Goal: Book appointment/travel/reservation

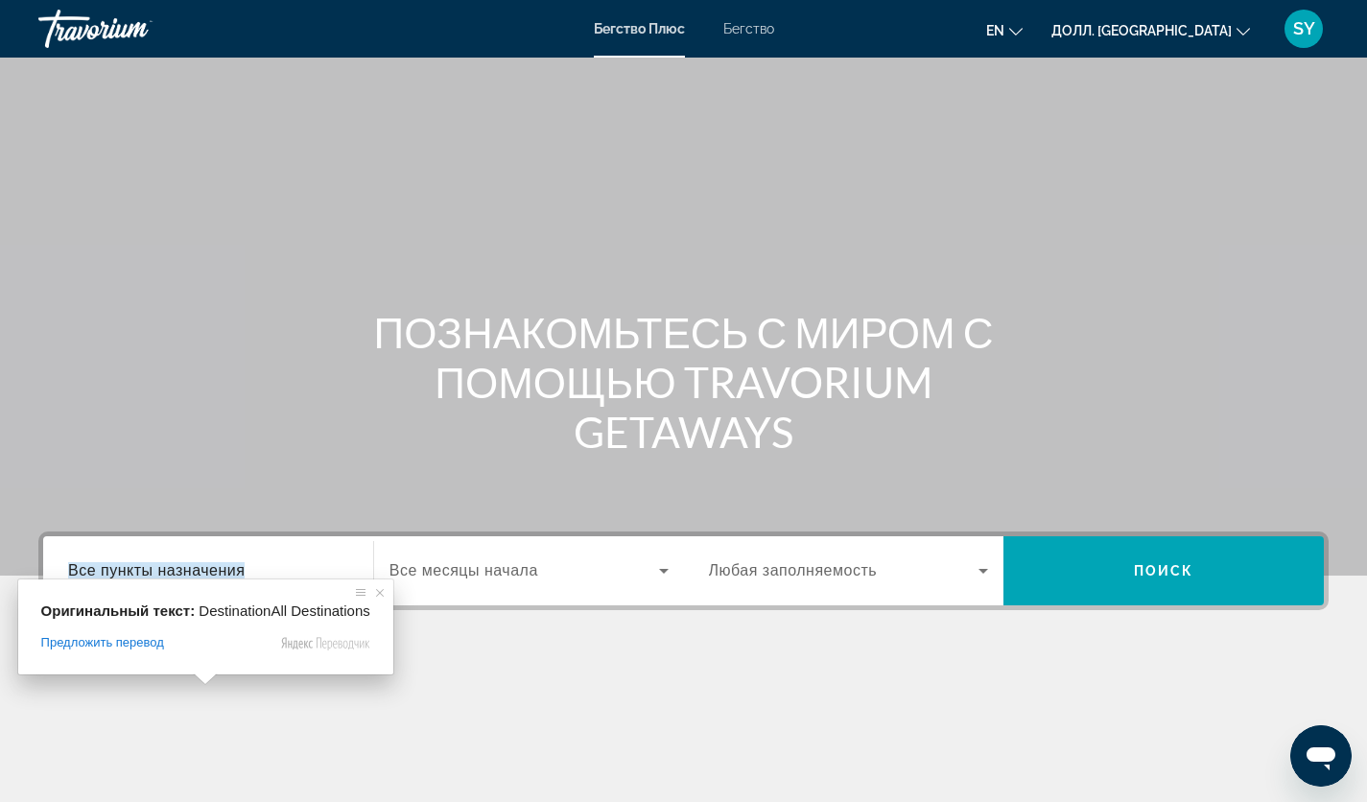
click at [204, 576] on ya-tr-span "Все пункты назначения" at bounding box center [156, 570] width 177 height 16
click at [204, 576] on input "Пункт назначения Все пункты назначения" at bounding box center [208, 571] width 280 height 23
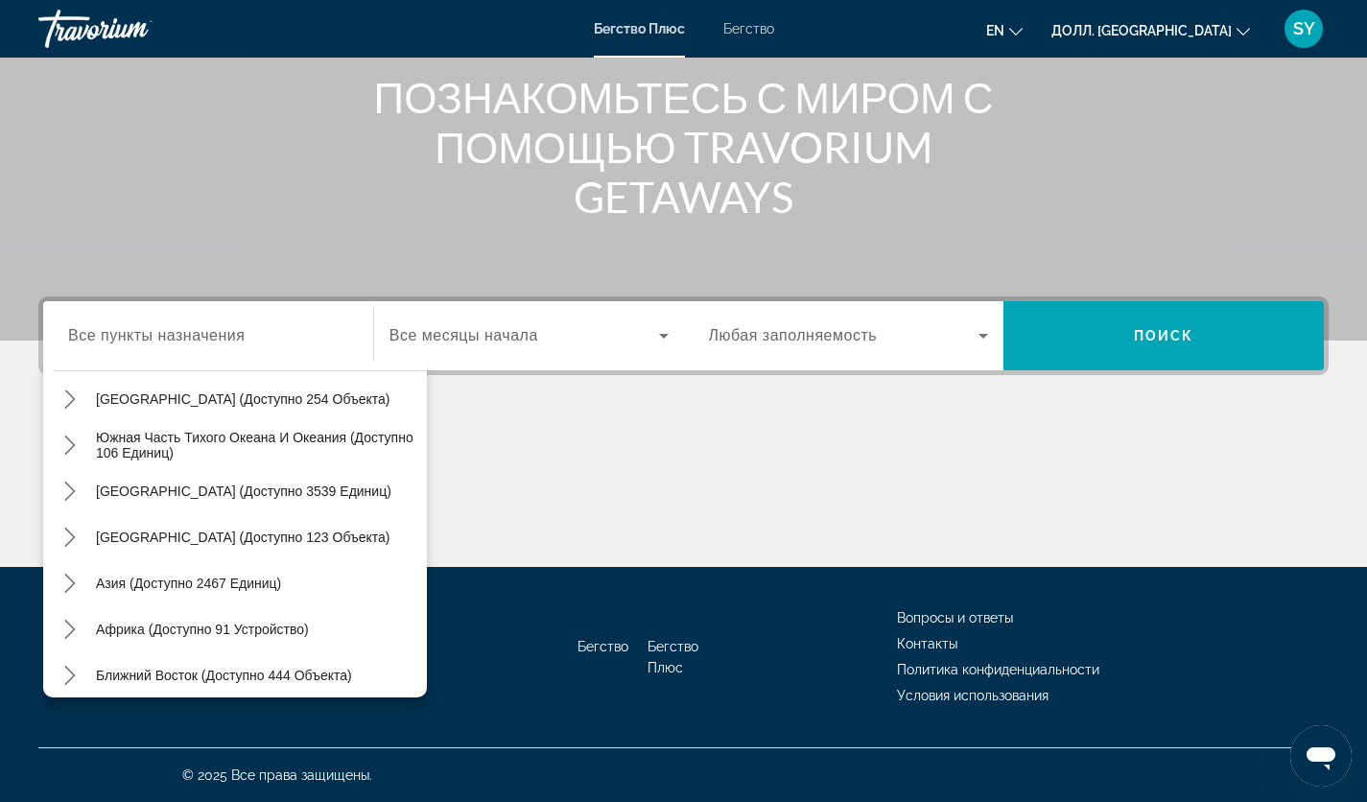
scroll to position [311, 0]
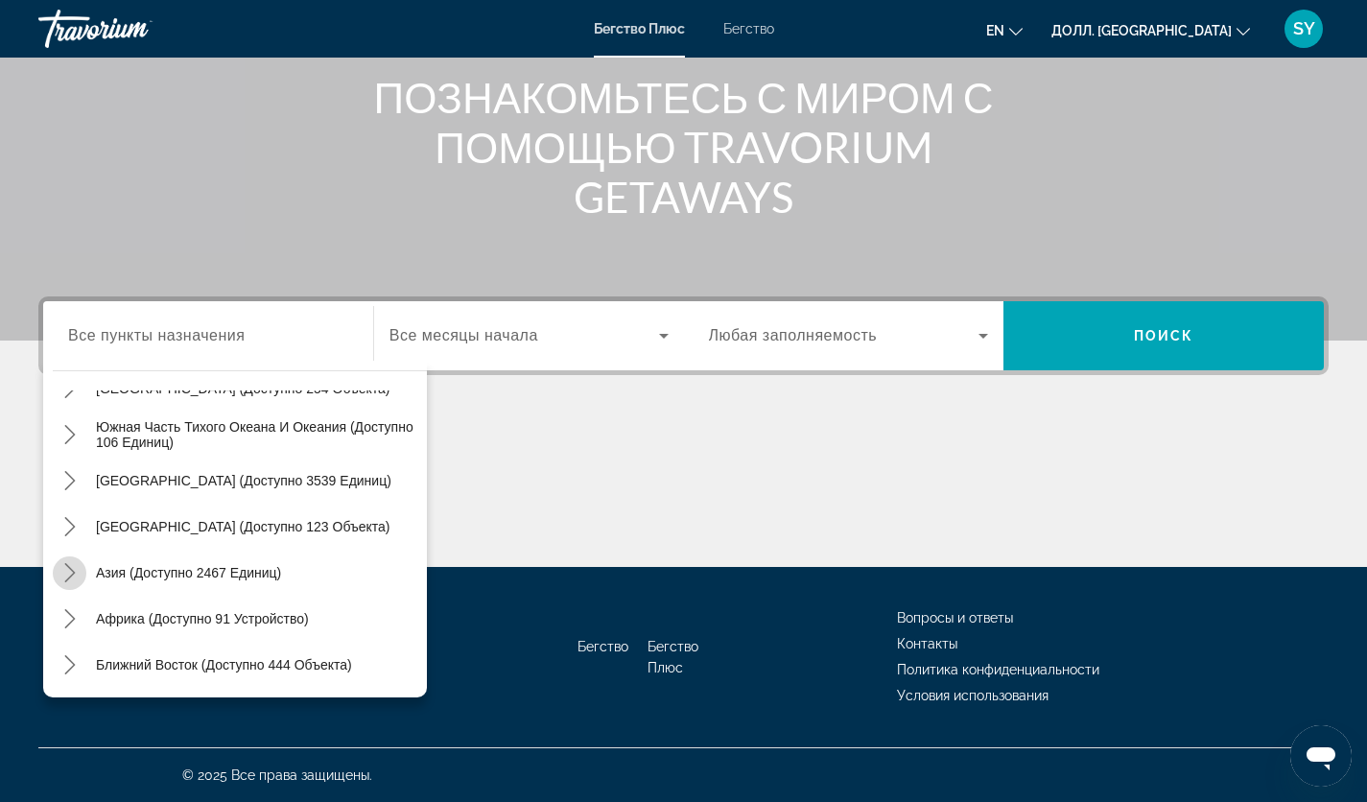
click at [72, 572] on icon "Подменю «Азия» (доступно 2467 единиц)" at bounding box center [69, 572] width 19 height 19
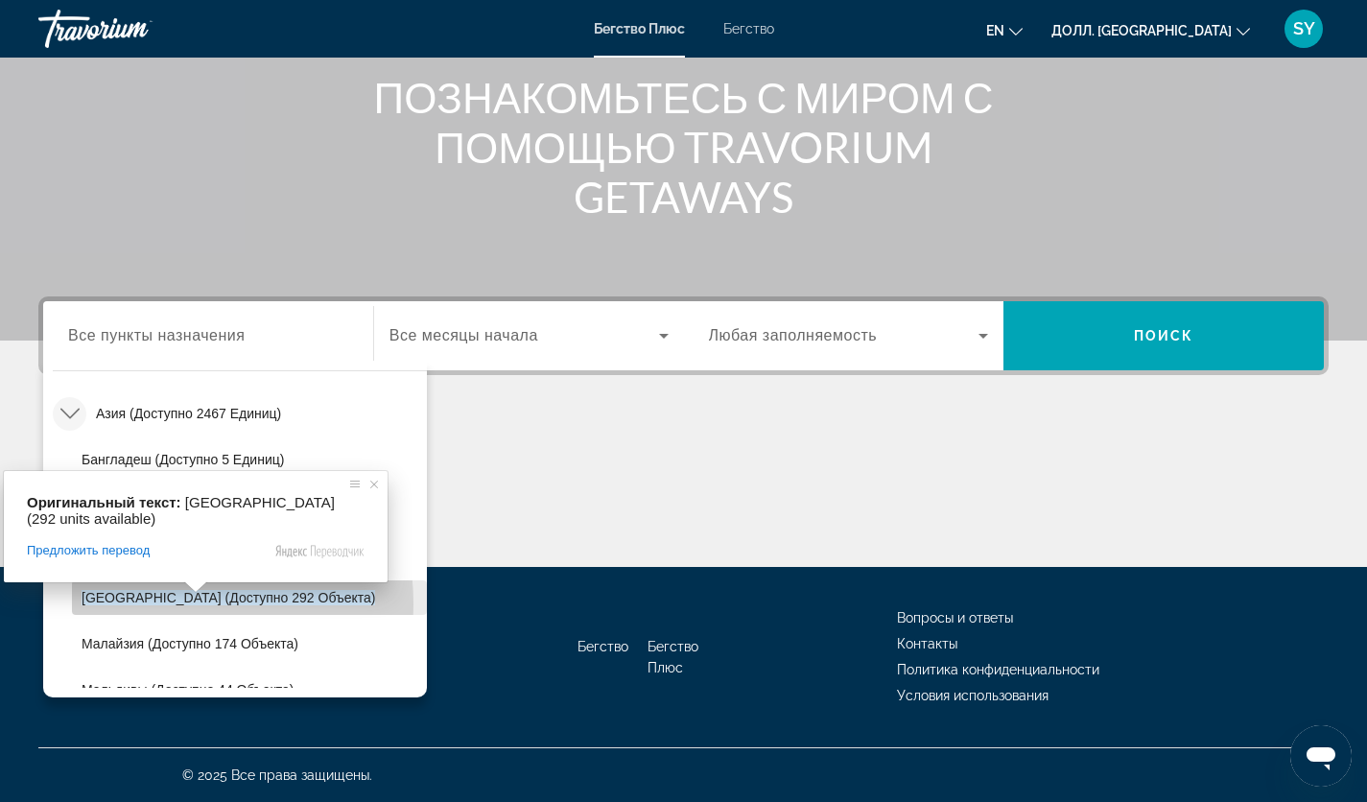
click at [133, 605] on span "[GEOGRAPHIC_DATA] (доступно 292 объекта)" at bounding box center [229, 597] width 294 height 15
type input "**********"
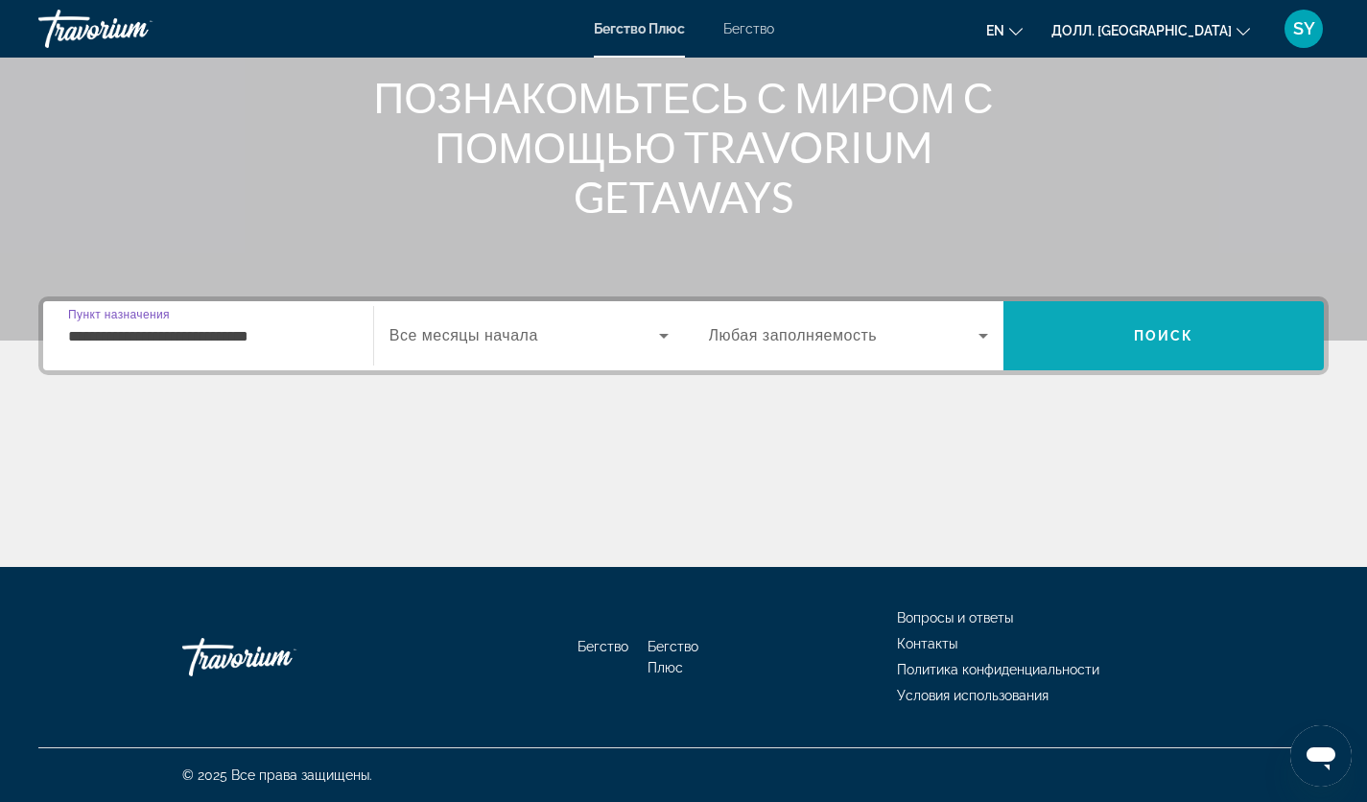
click at [1027, 349] on span "Поиск" at bounding box center [1164, 336] width 320 height 46
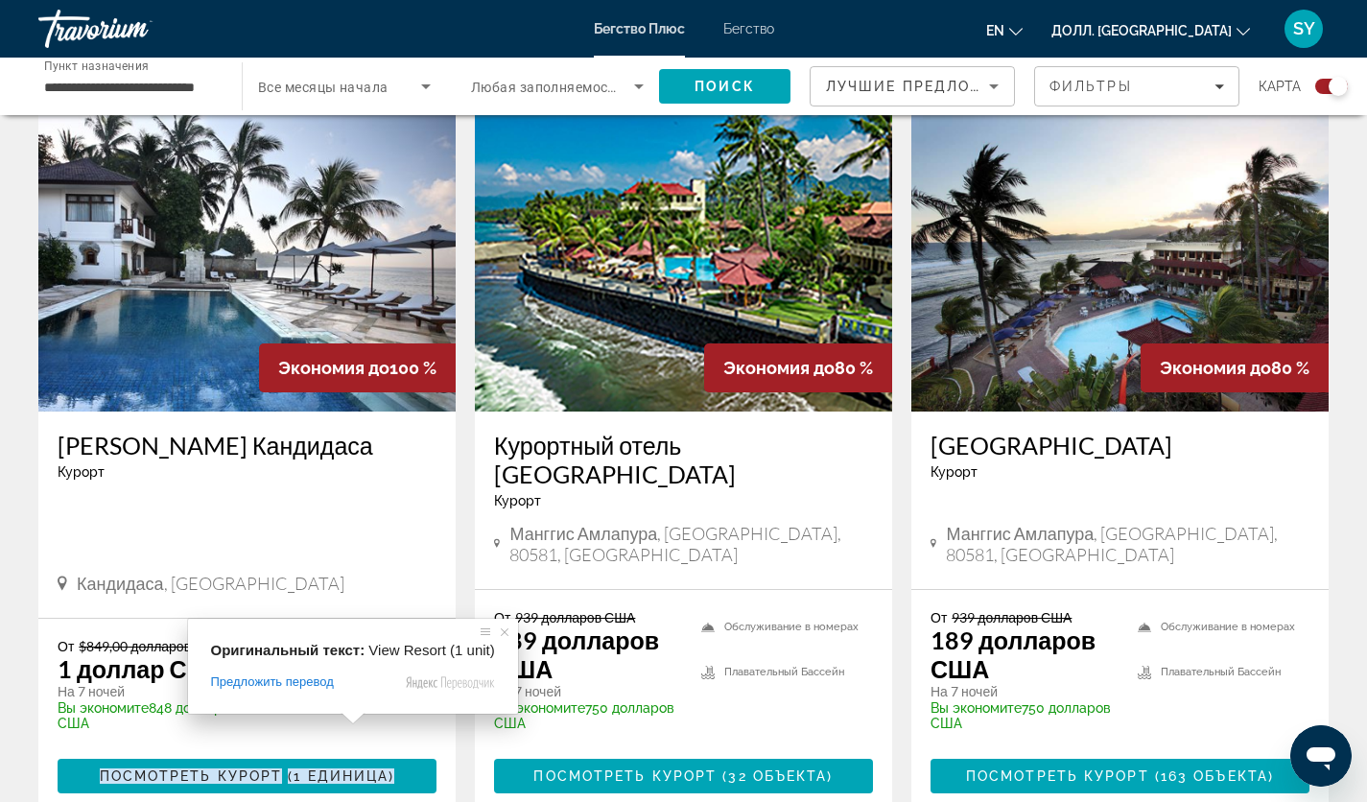
scroll to position [1347, 0]
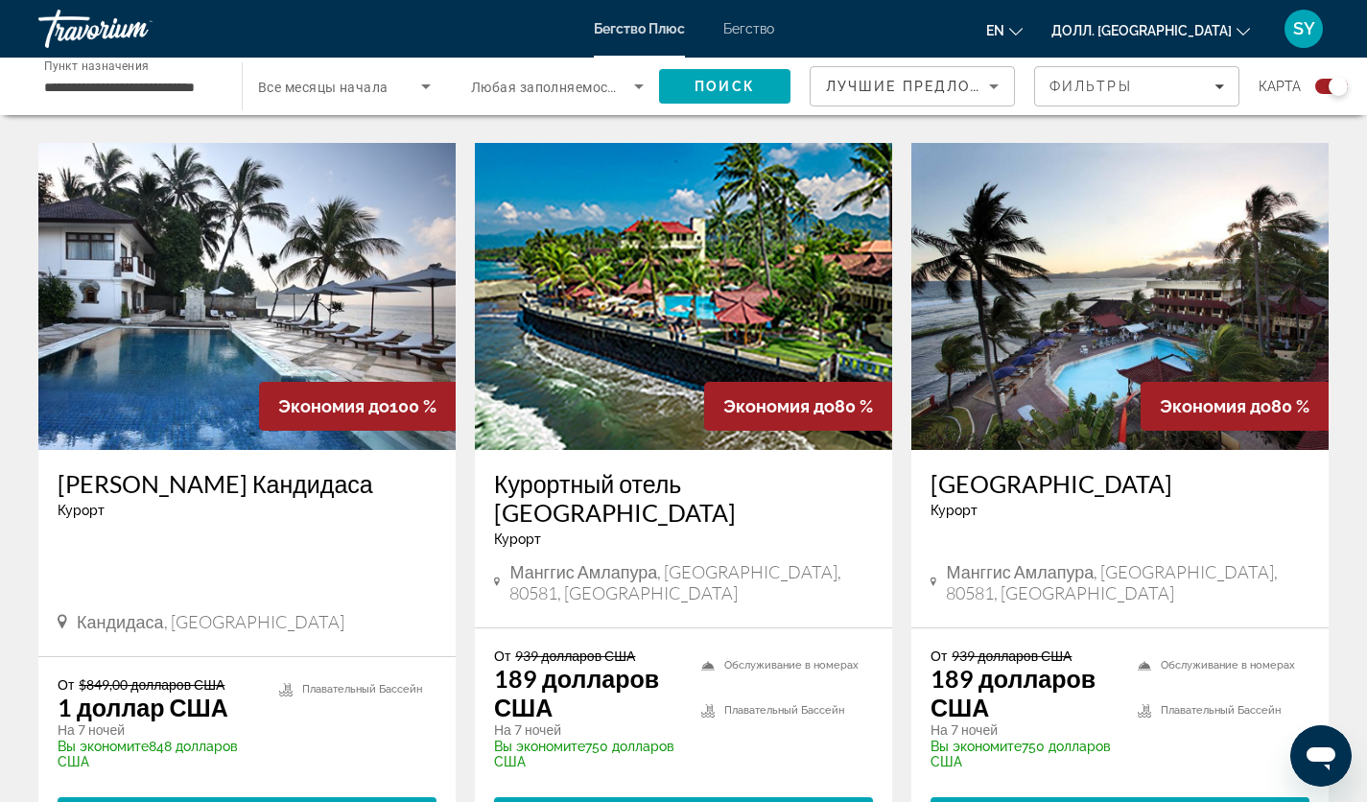
click at [201, 409] on img "Основное содержание" at bounding box center [246, 296] width 417 height 307
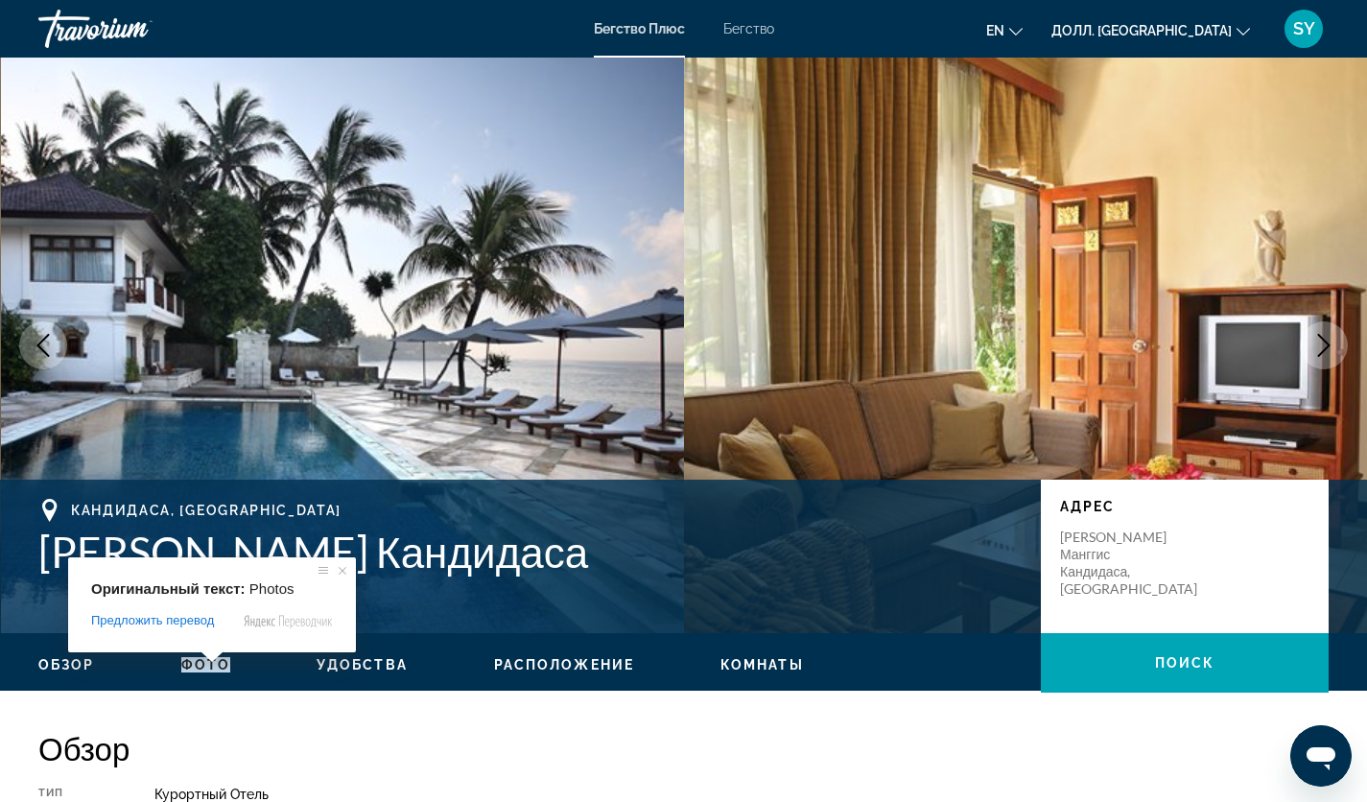
click at [207, 663] on span at bounding box center [212, 658] width 25 height 12
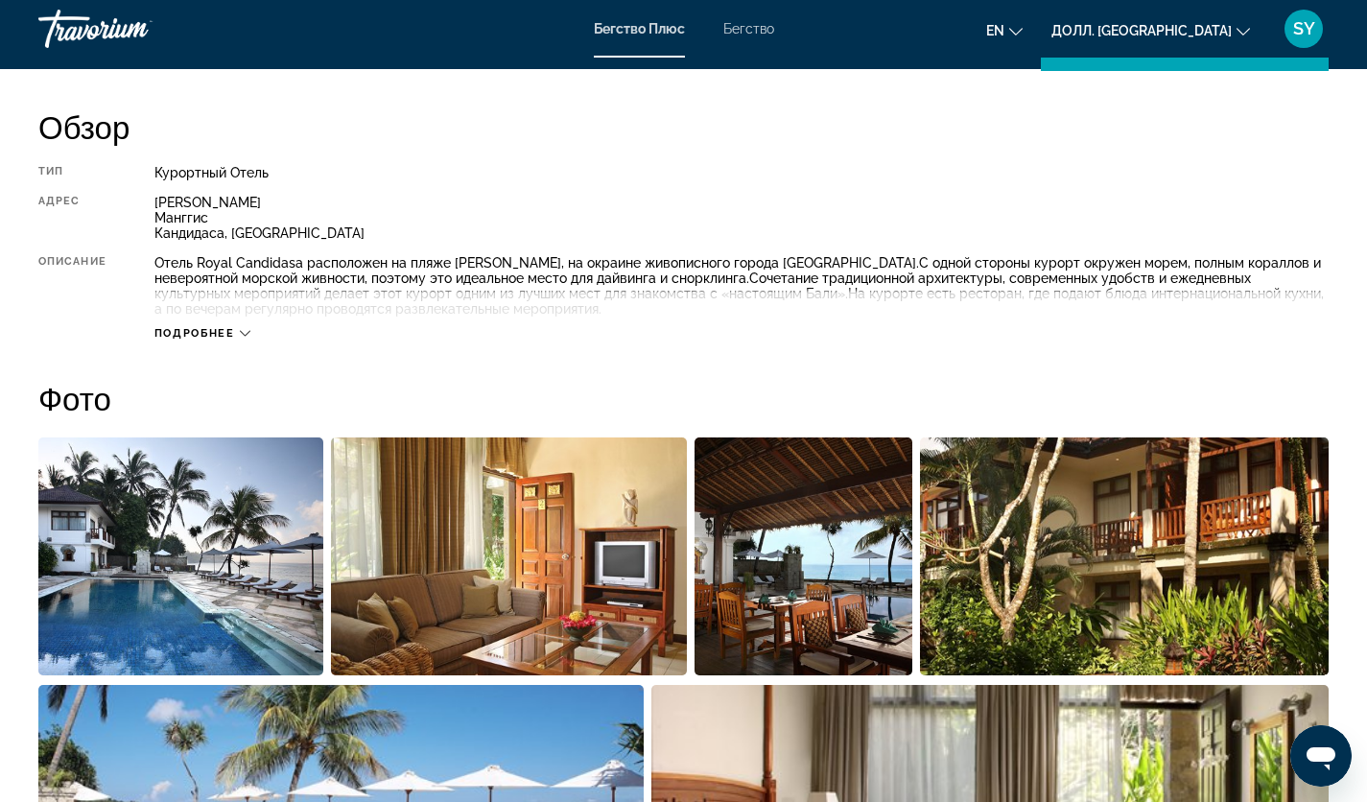
scroll to position [691, 0]
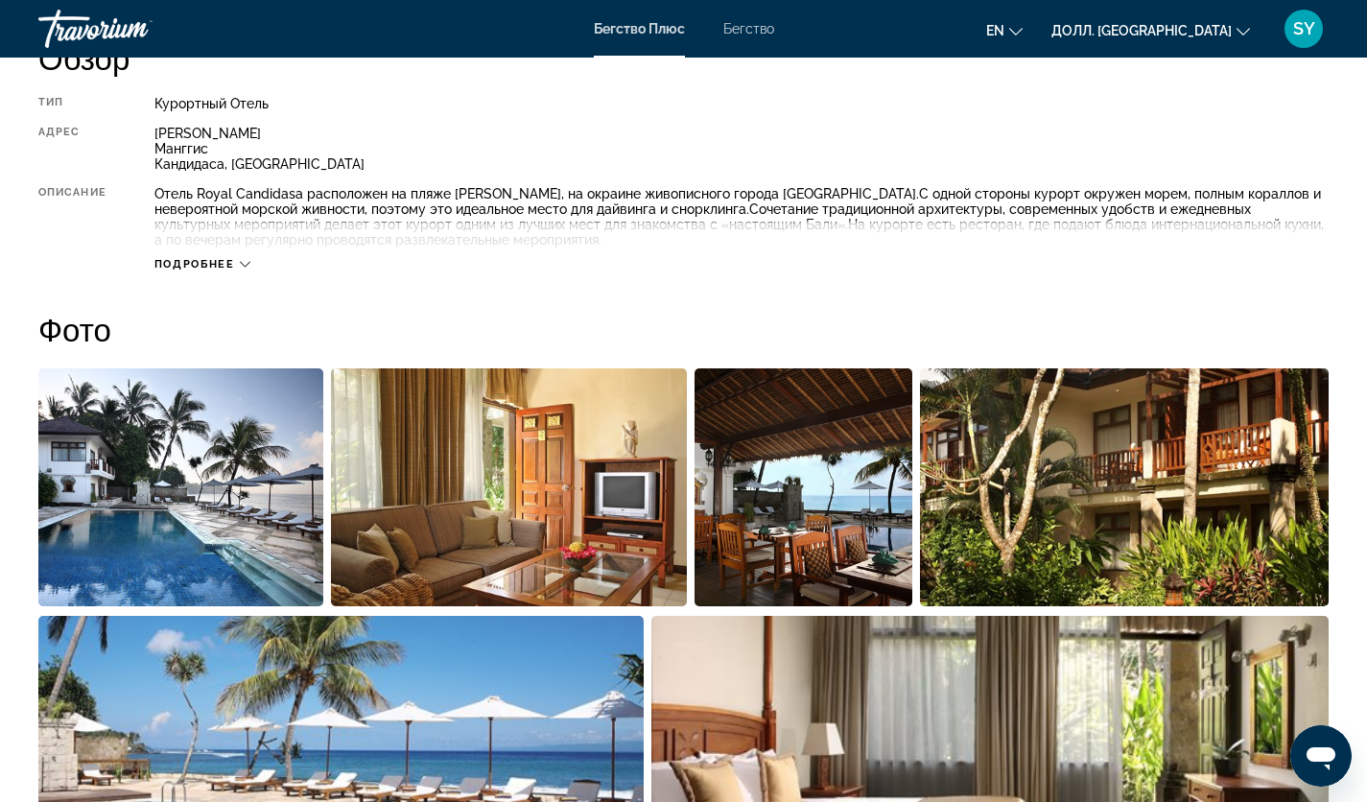
click at [240, 552] on img "Откройте слайдер с полноэкранными изображениями" at bounding box center [180, 487] width 285 height 238
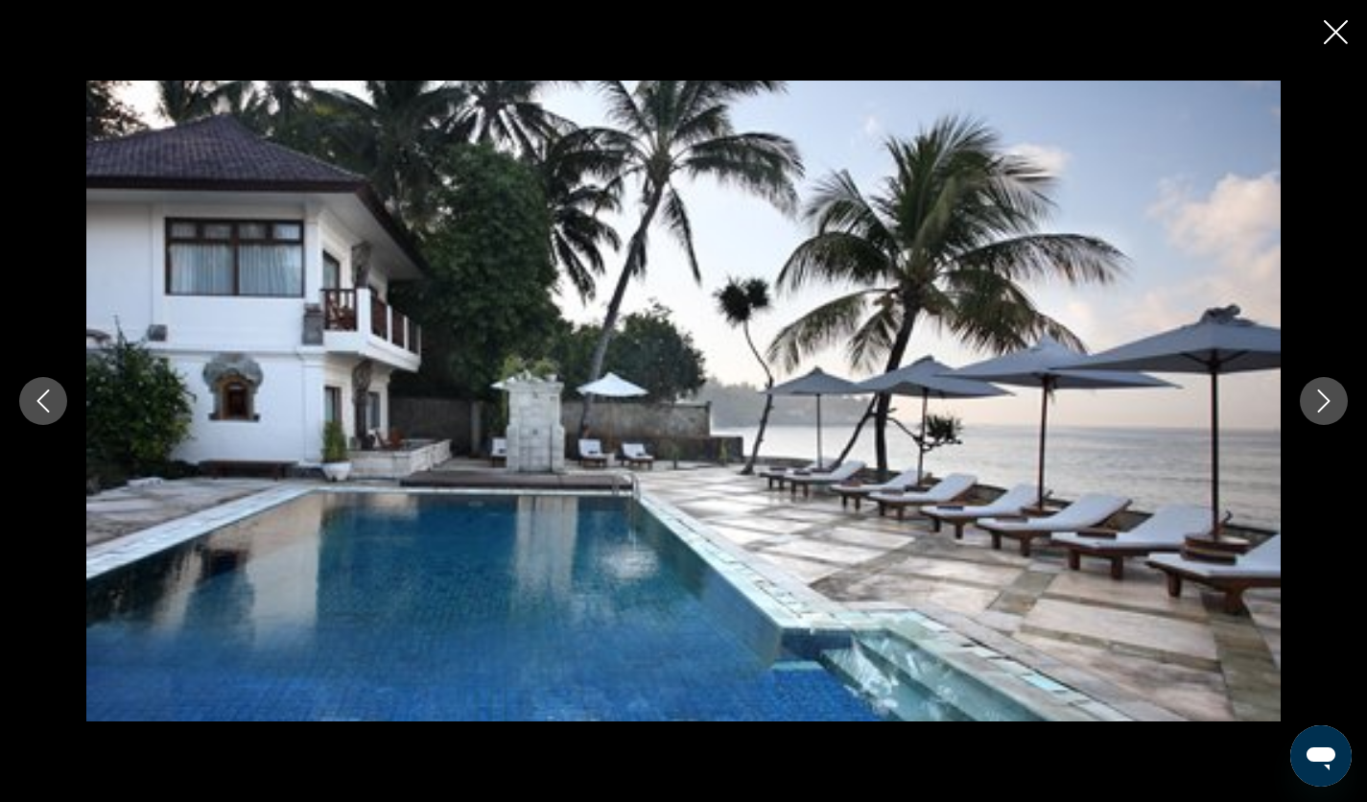
click at [1318, 410] on icon "Следующее изображение" at bounding box center [1324, 401] width 23 height 23
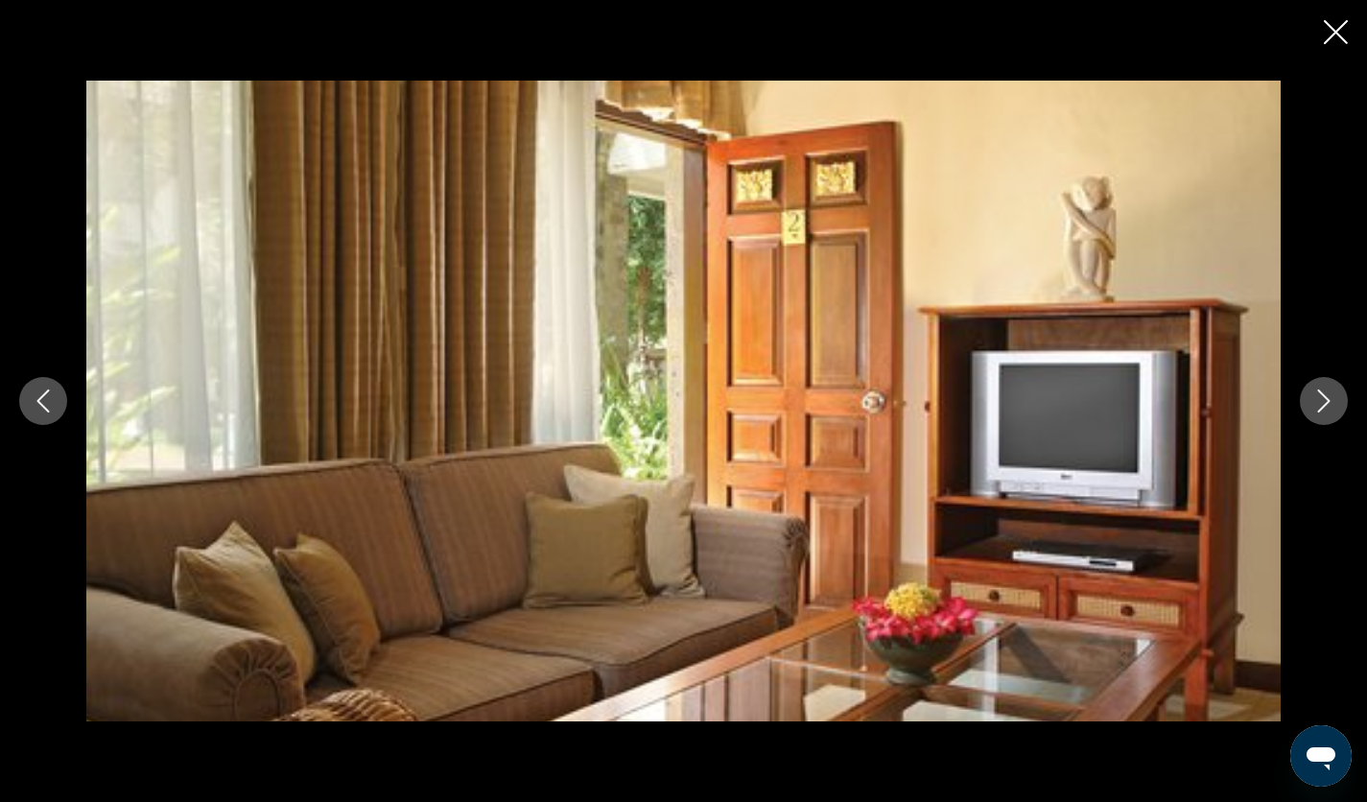
click at [1318, 410] on icon "Следующее изображение" at bounding box center [1324, 401] width 23 height 23
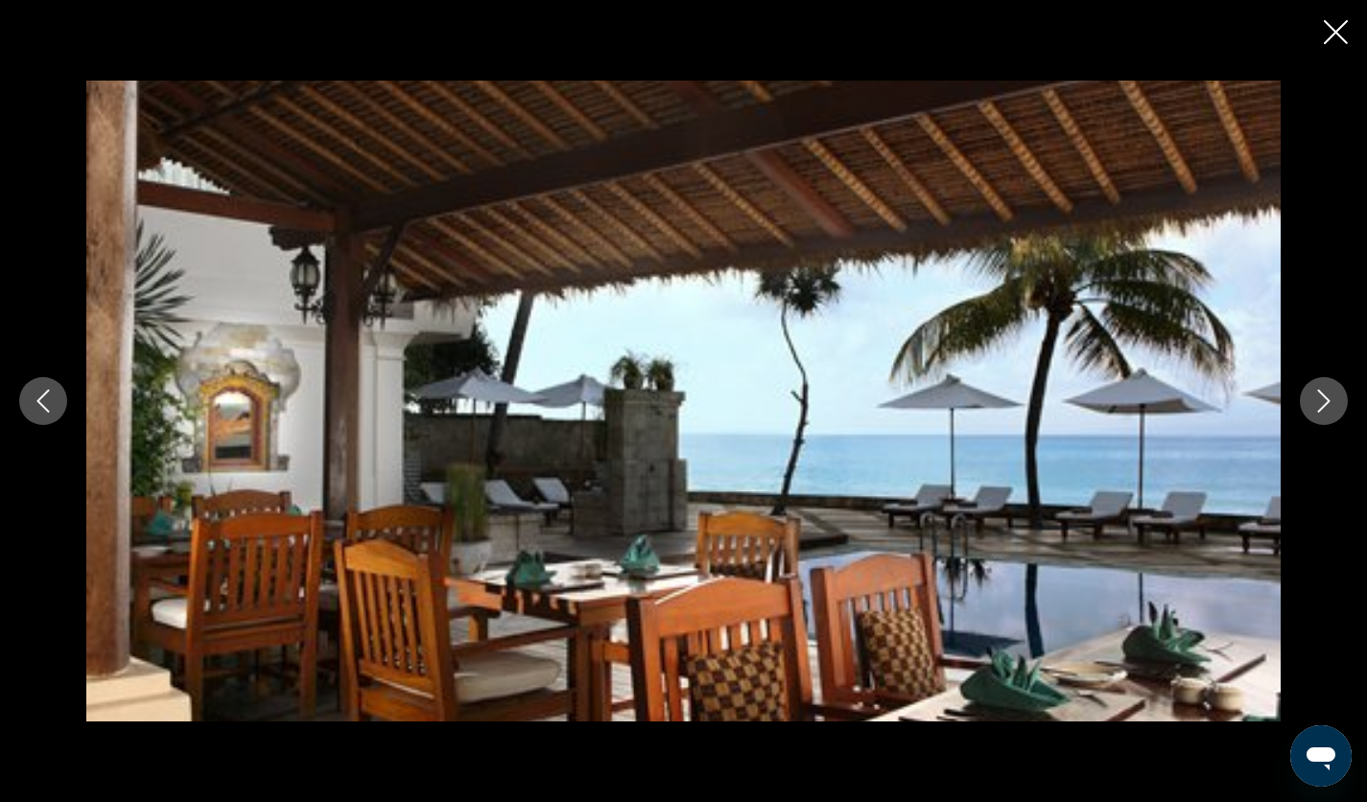
click at [1318, 410] on icon "Следующее изображение" at bounding box center [1324, 401] width 23 height 23
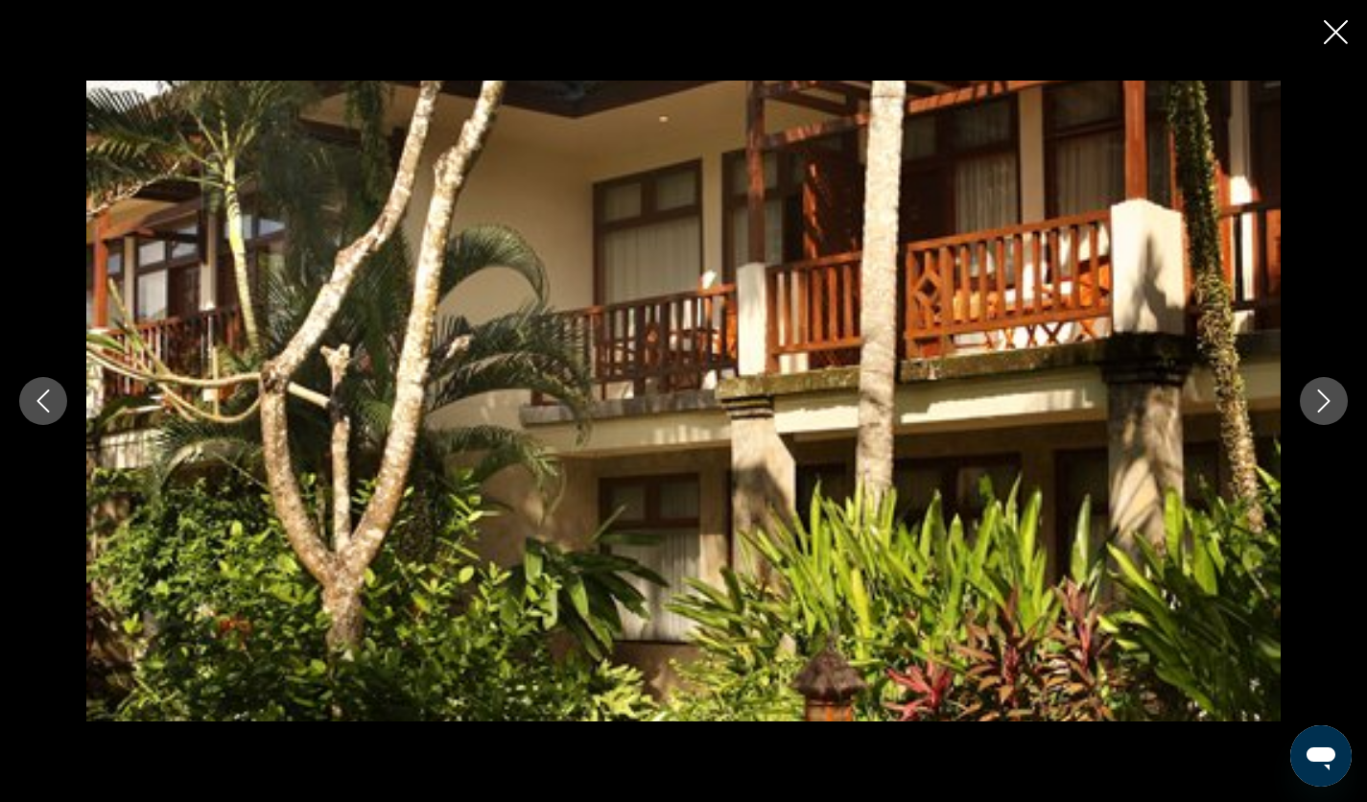
click at [1318, 410] on icon "Следующее изображение" at bounding box center [1324, 401] width 23 height 23
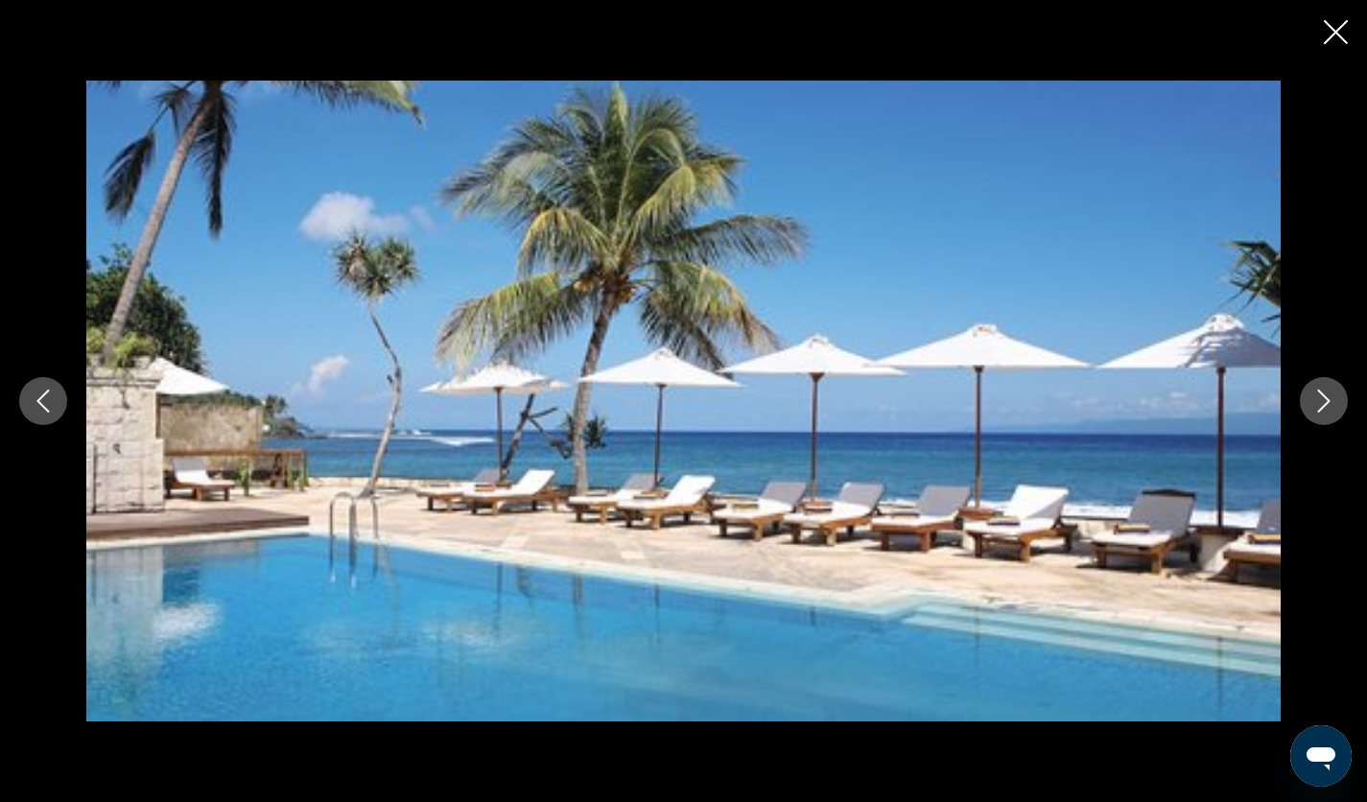
click at [1318, 410] on icon "Следующее изображение" at bounding box center [1324, 401] width 23 height 23
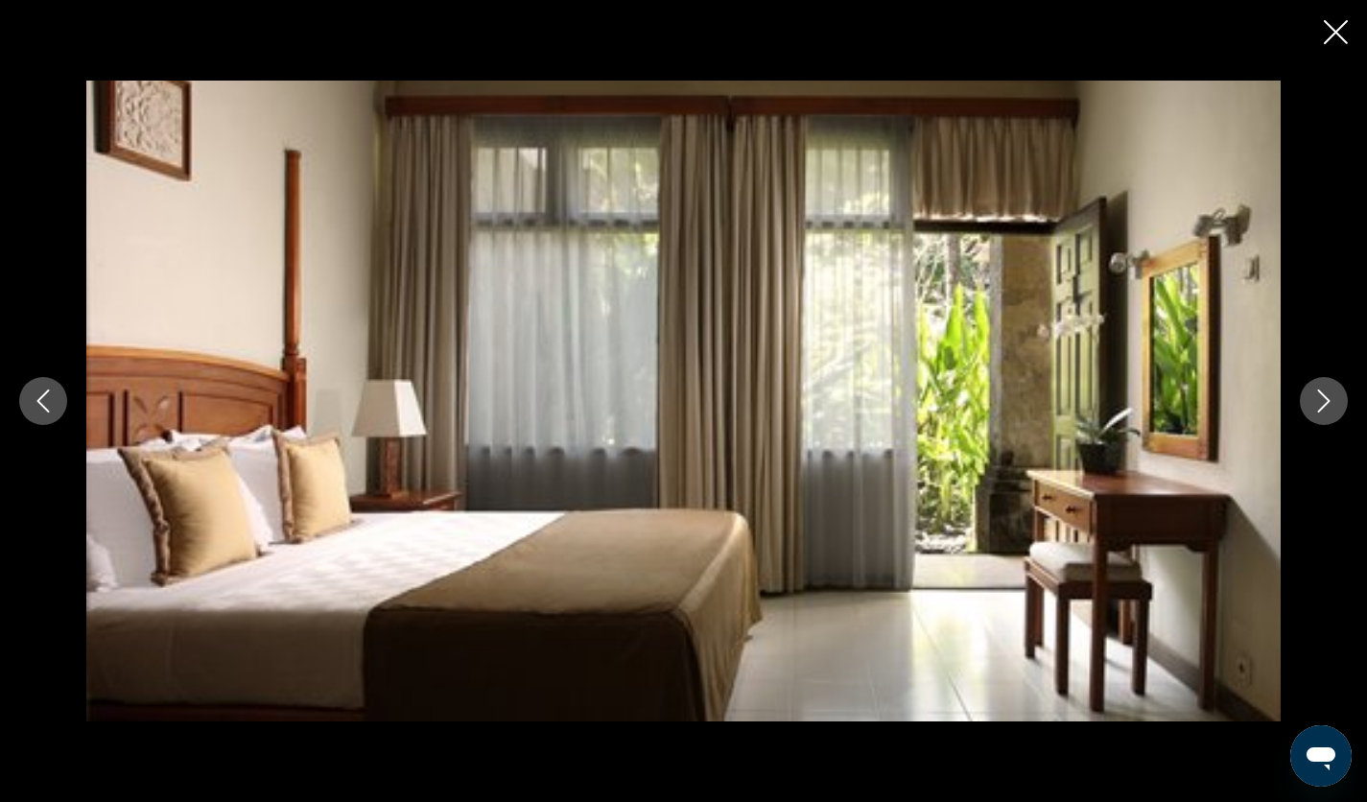
click at [1318, 410] on icon "Следующее изображение" at bounding box center [1324, 401] width 23 height 23
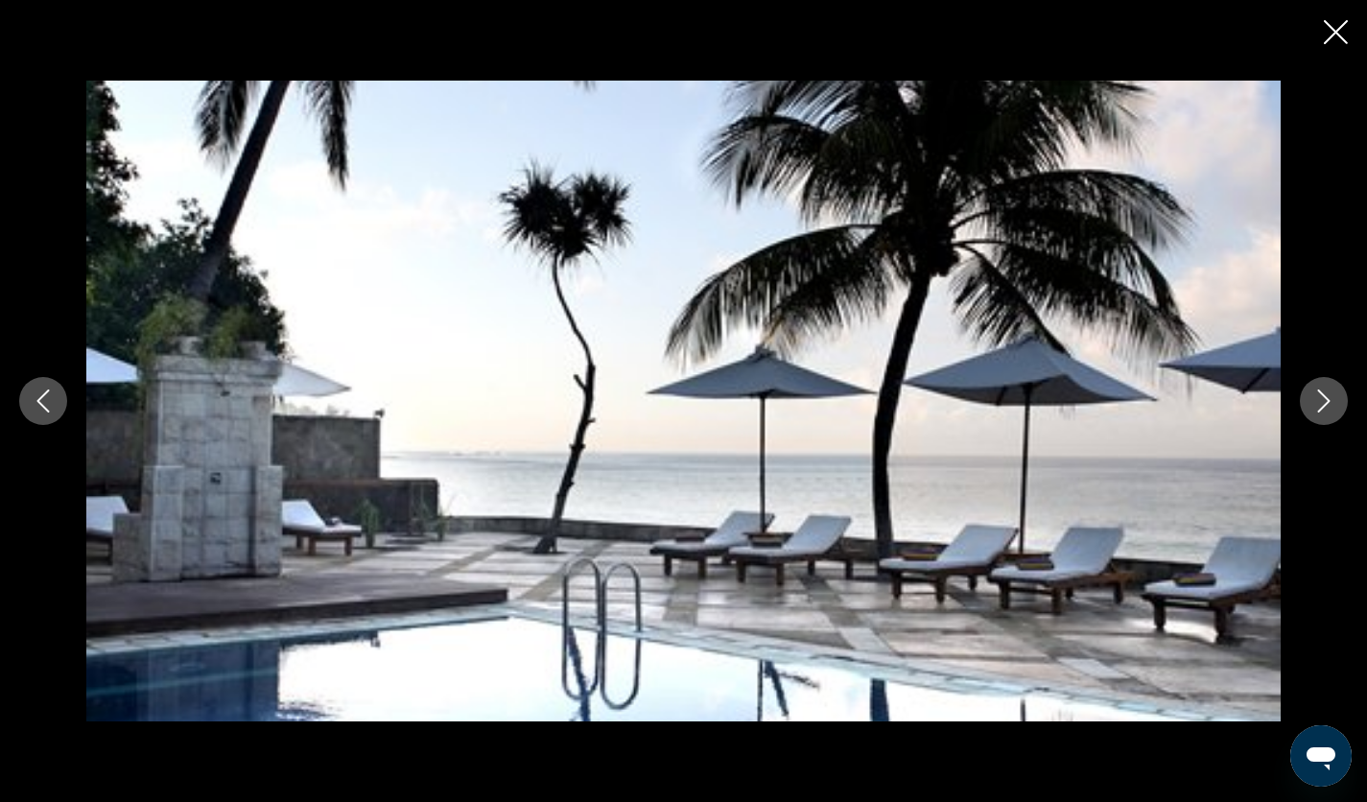
click at [1318, 410] on icon "Следующее изображение" at bounding box center [1324, 401] width 23 height 23
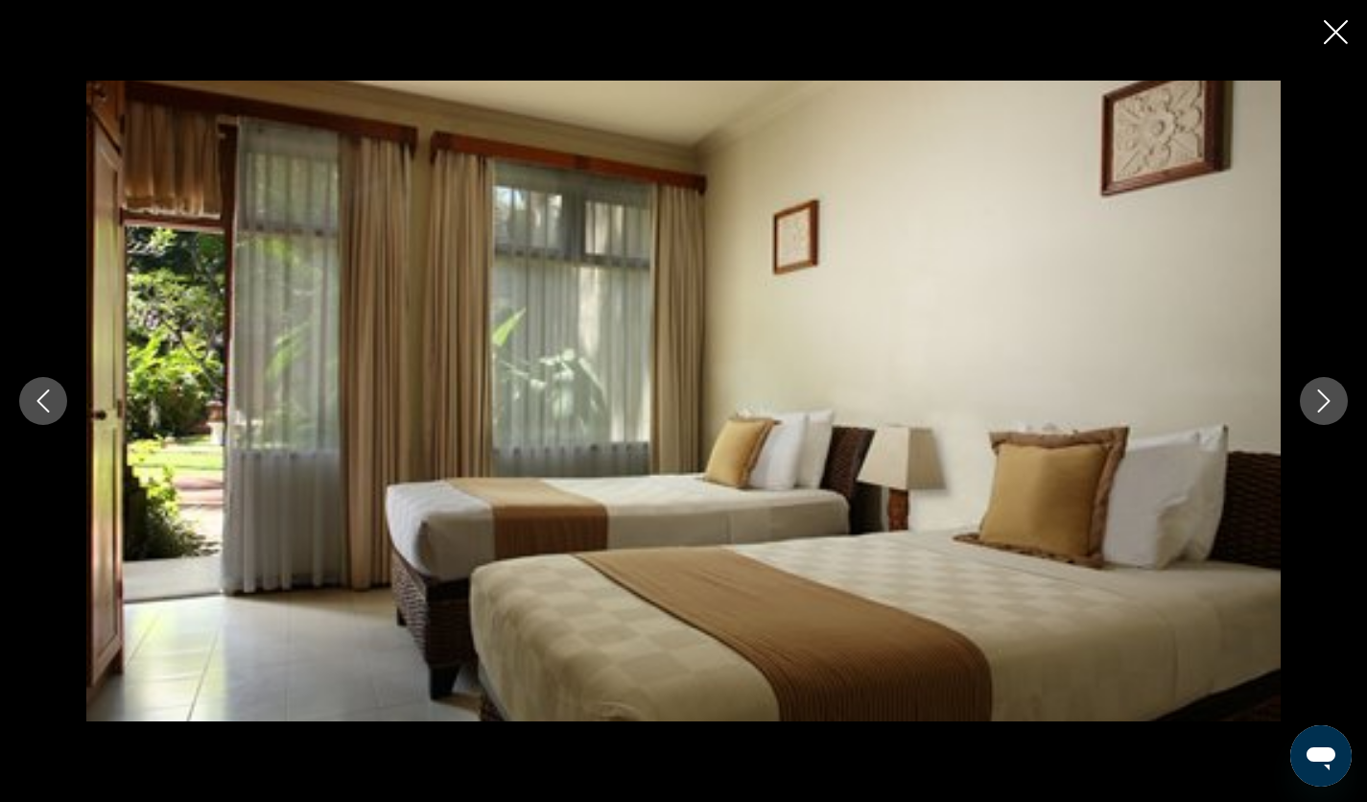
click at [1331, 41] on icon "Закрыть слайд-шоу" at bounding box center [1336, 32] width 24 height 24
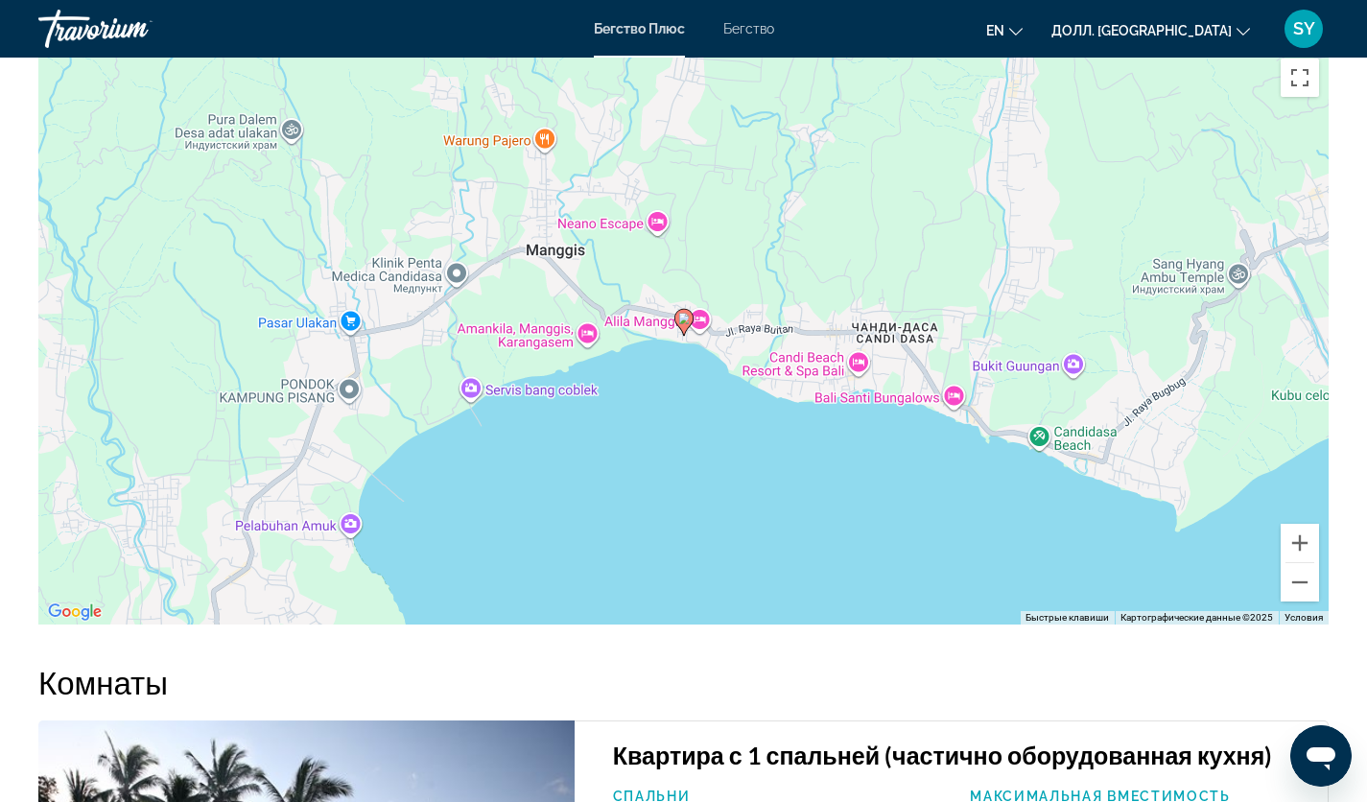
scroll to position [2533, 0]
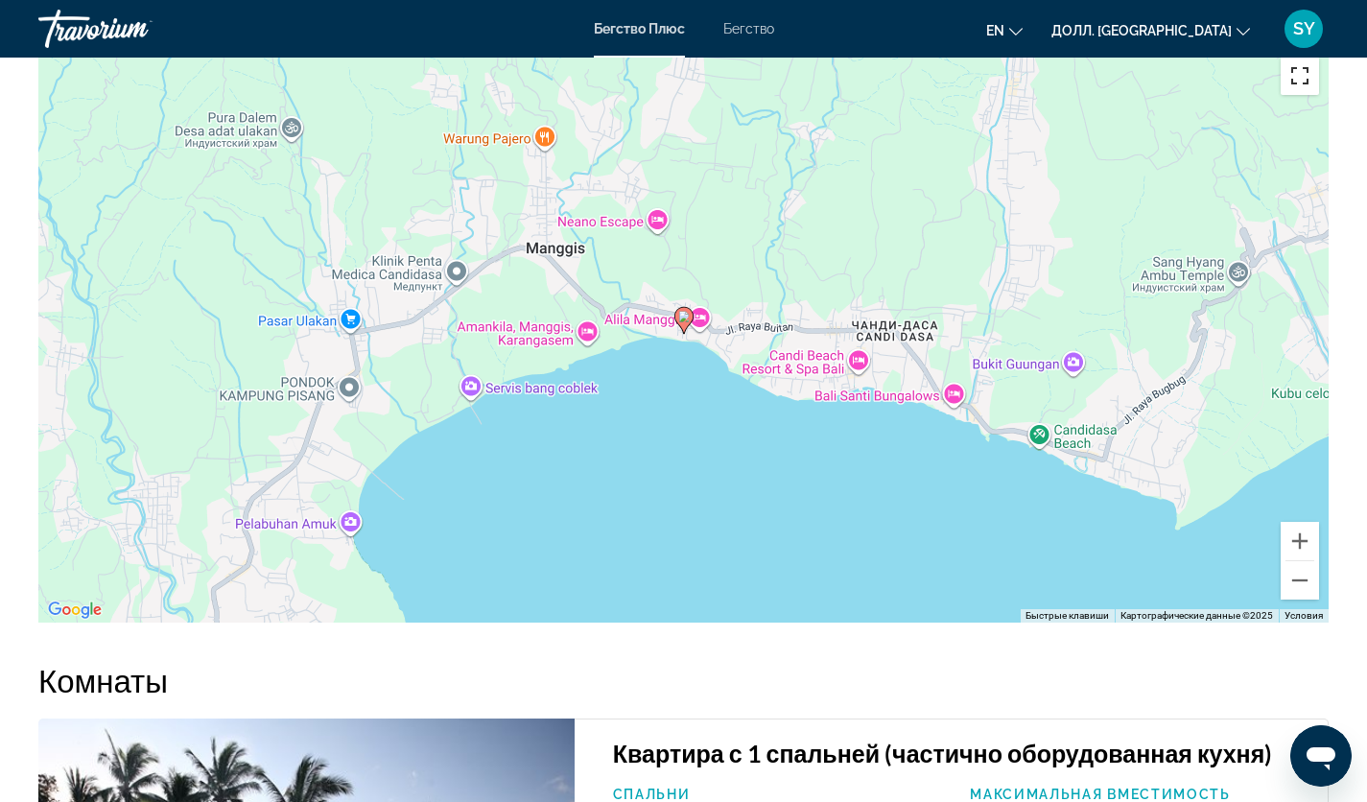
click at [1294, 87] on button "Включить полноэкранный режим" at bounding box center [1300, 76] width 38 height 38
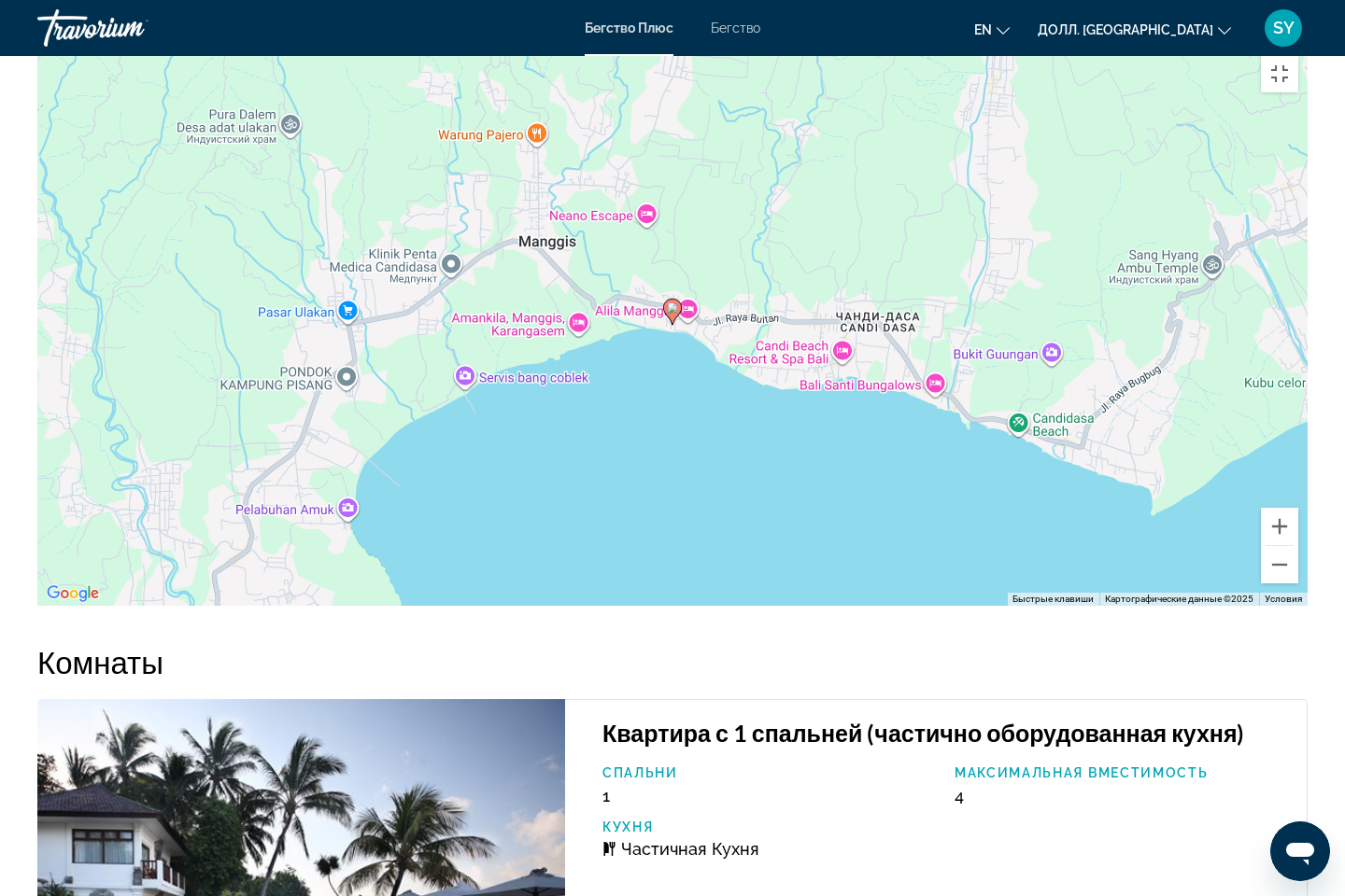
click at [672, 454] on div "Чтобы активировать перетаскивание с помощью клавиатуры, нажмите Alt + Enter. По…" at bounding box center [672, 326] width 1270 height 560
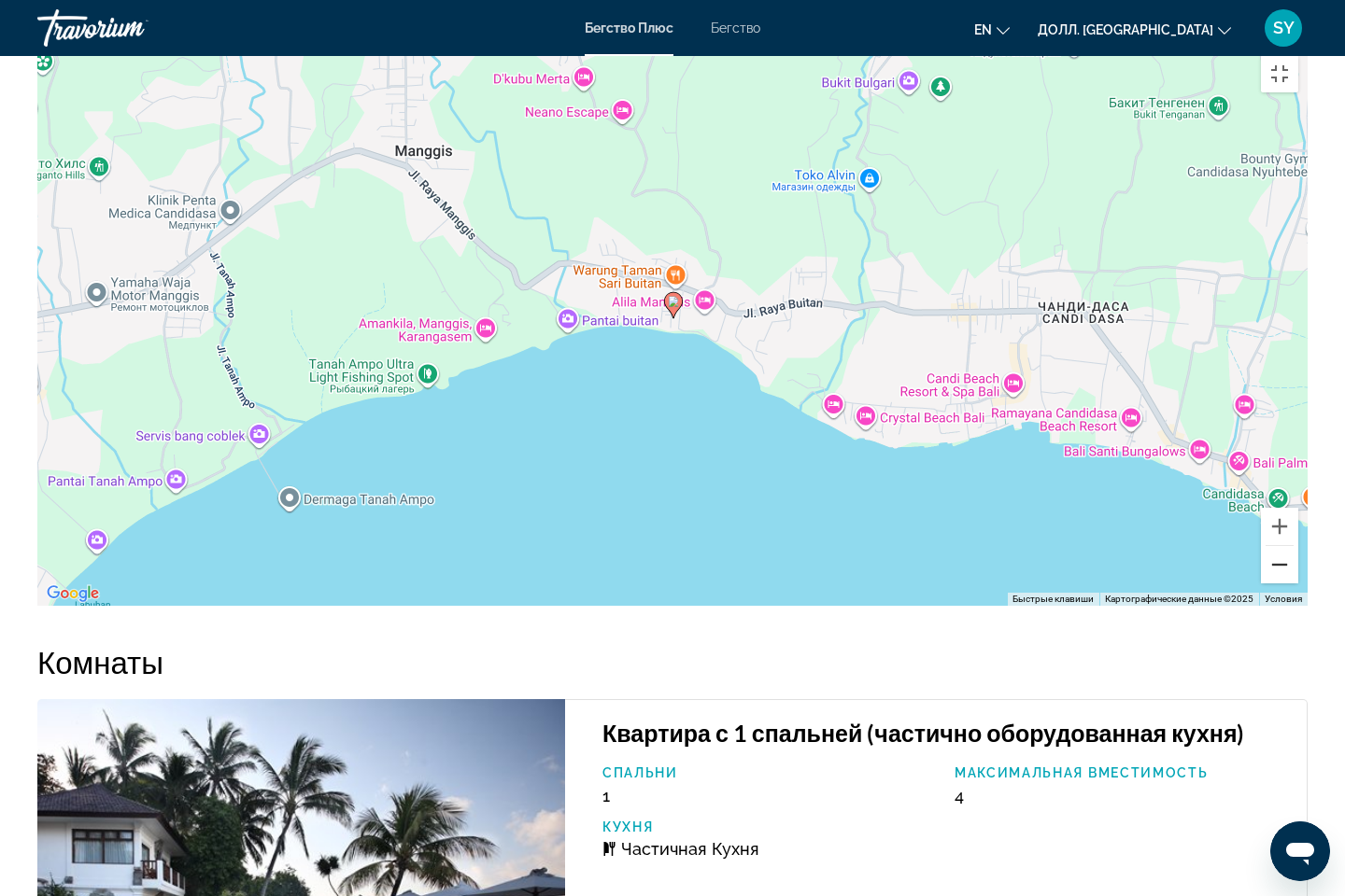
click at [1298, 584] on button "Уменьшить" at bounding box center [1279, 564] width 37 height 37
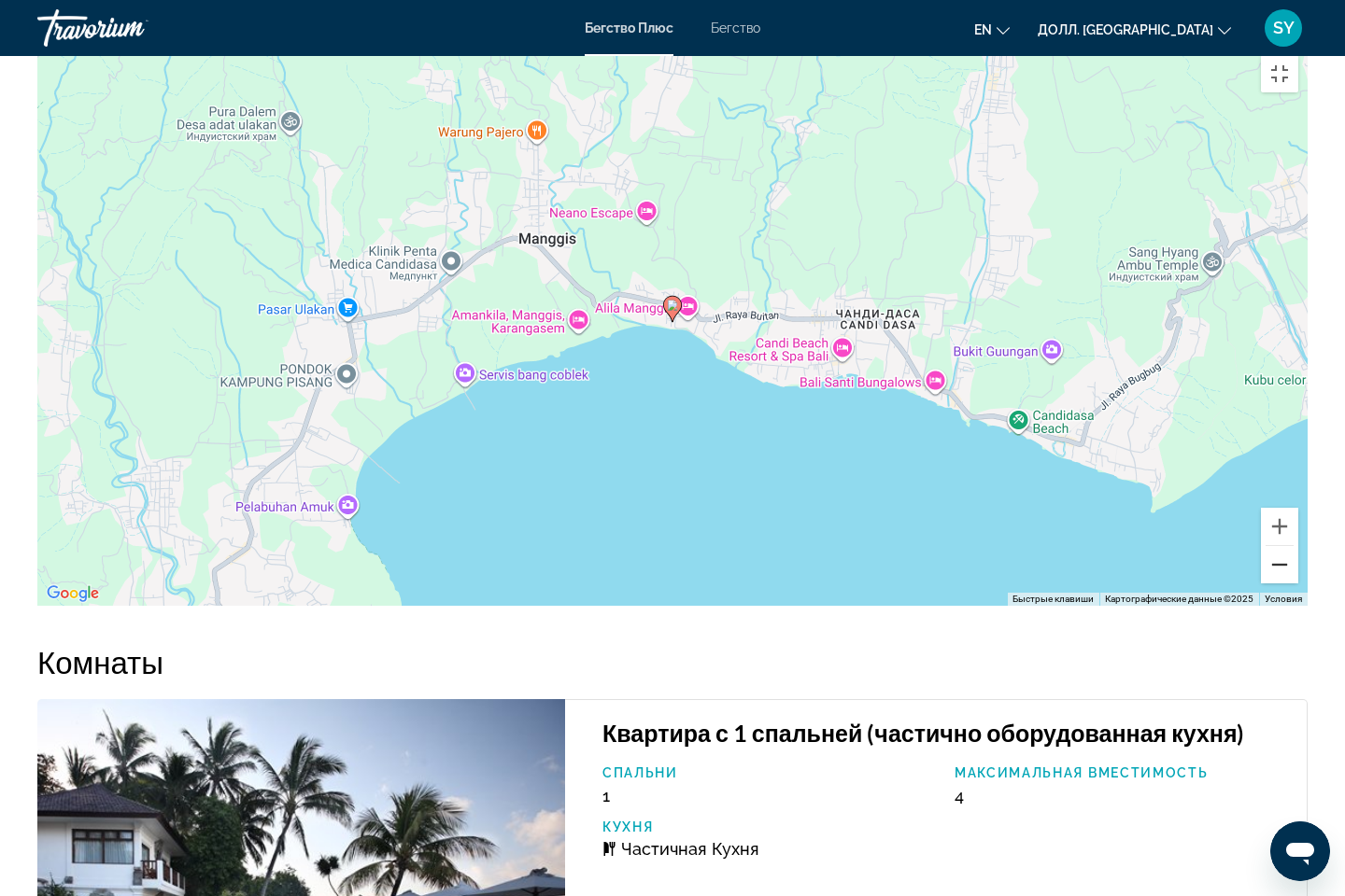
click at [1298, 584] on button "Уменьшить" at bounding box center [1279, 564] width 37 height 37
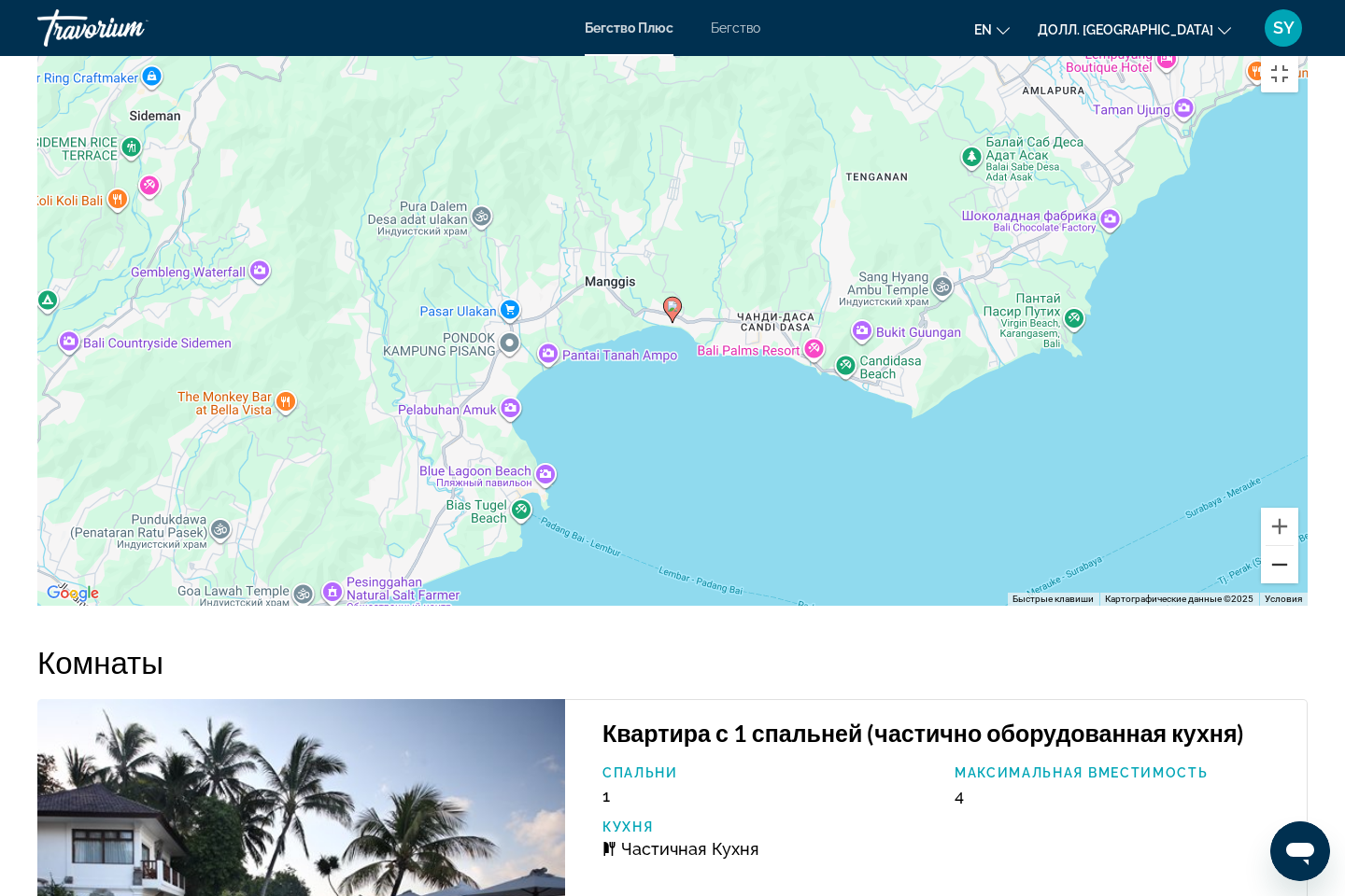
click at [1298, 584] on button "Уменьшить" at bounding box center [1279, 564] width 37 height 37
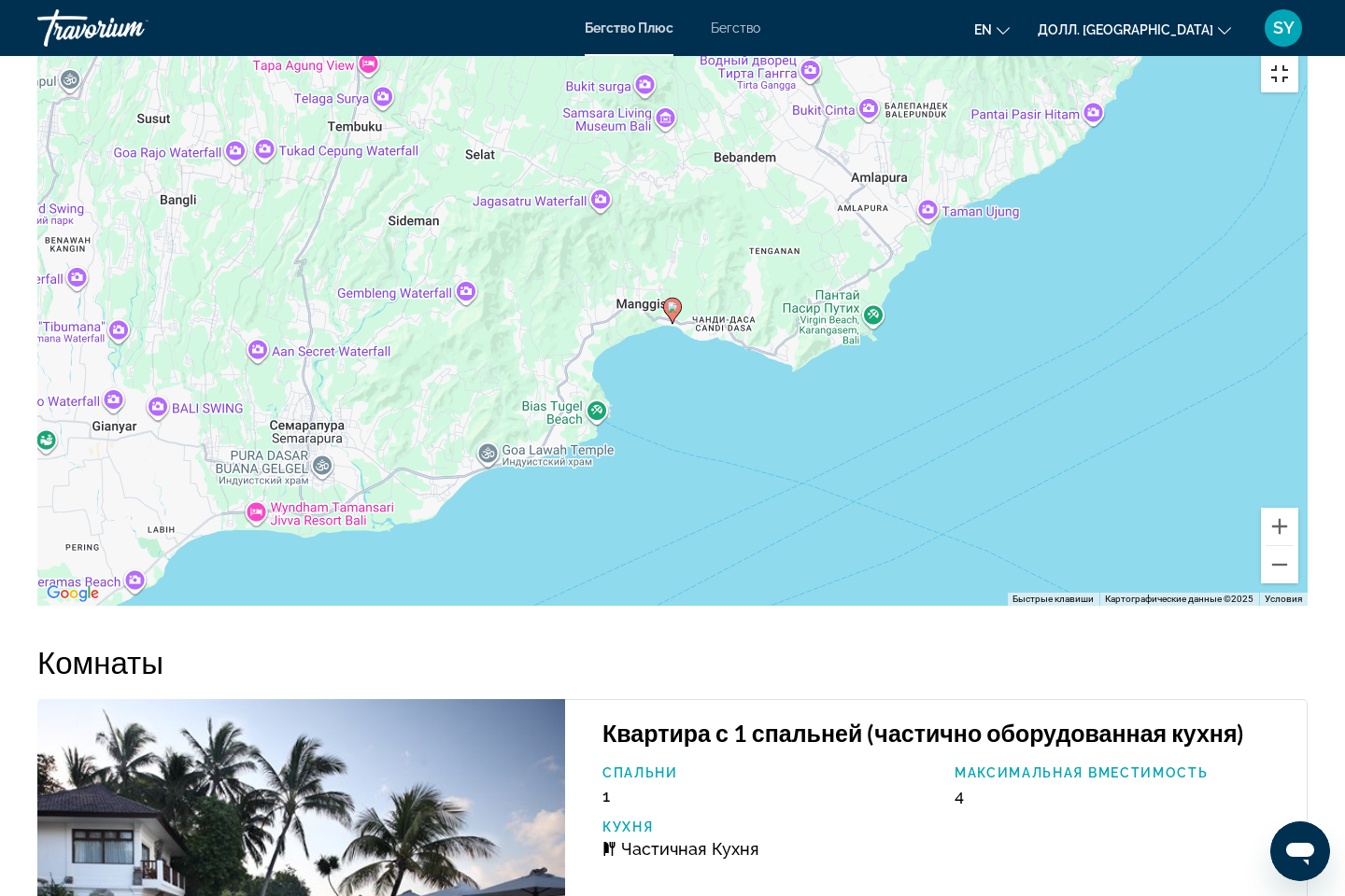
click at [1298, 55] on button "Включить полноэкранный режим" at bounding box center [1279, 74] width 37 height 37
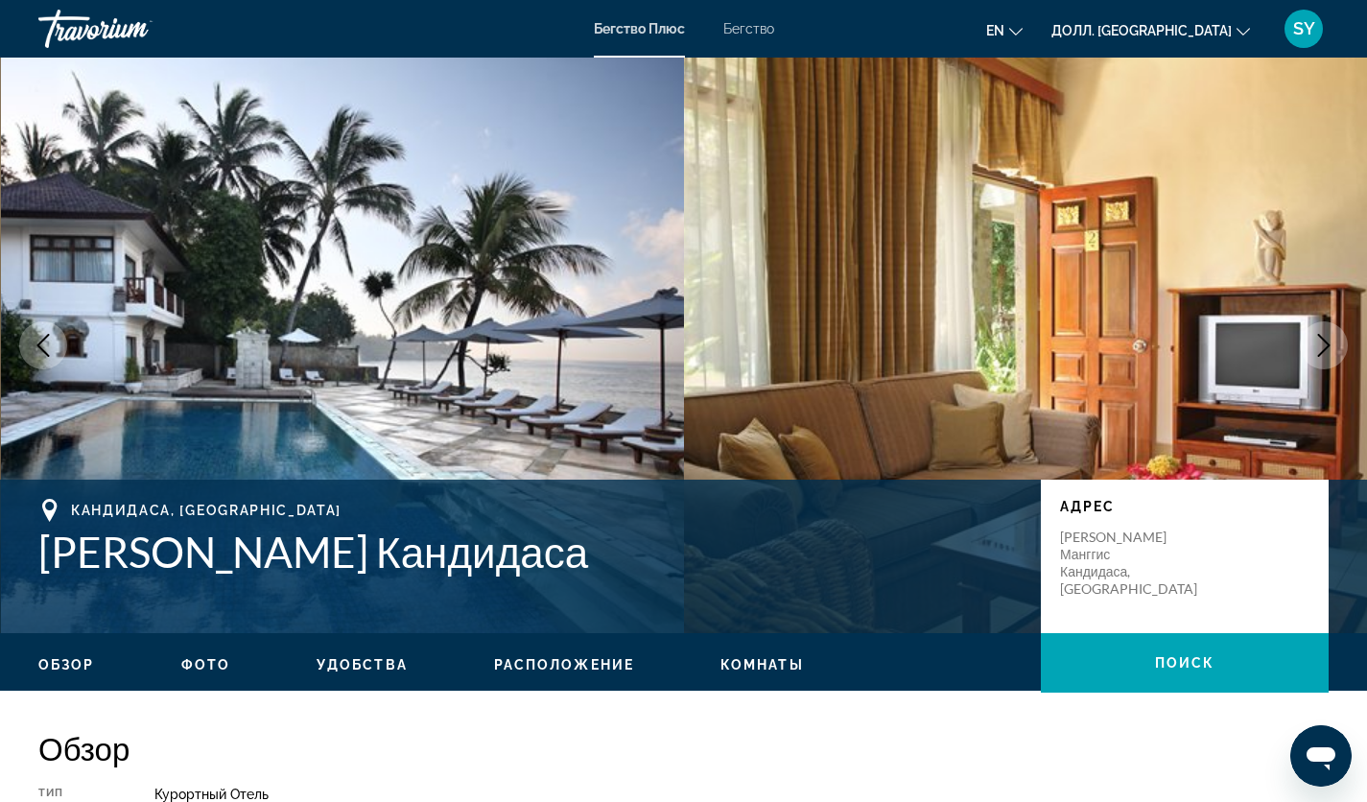
scroll to position [0, 0]
click at [763, 671] on ya-tr-span "Комнаты" at bounding box center [762, 664] width 83 height 15
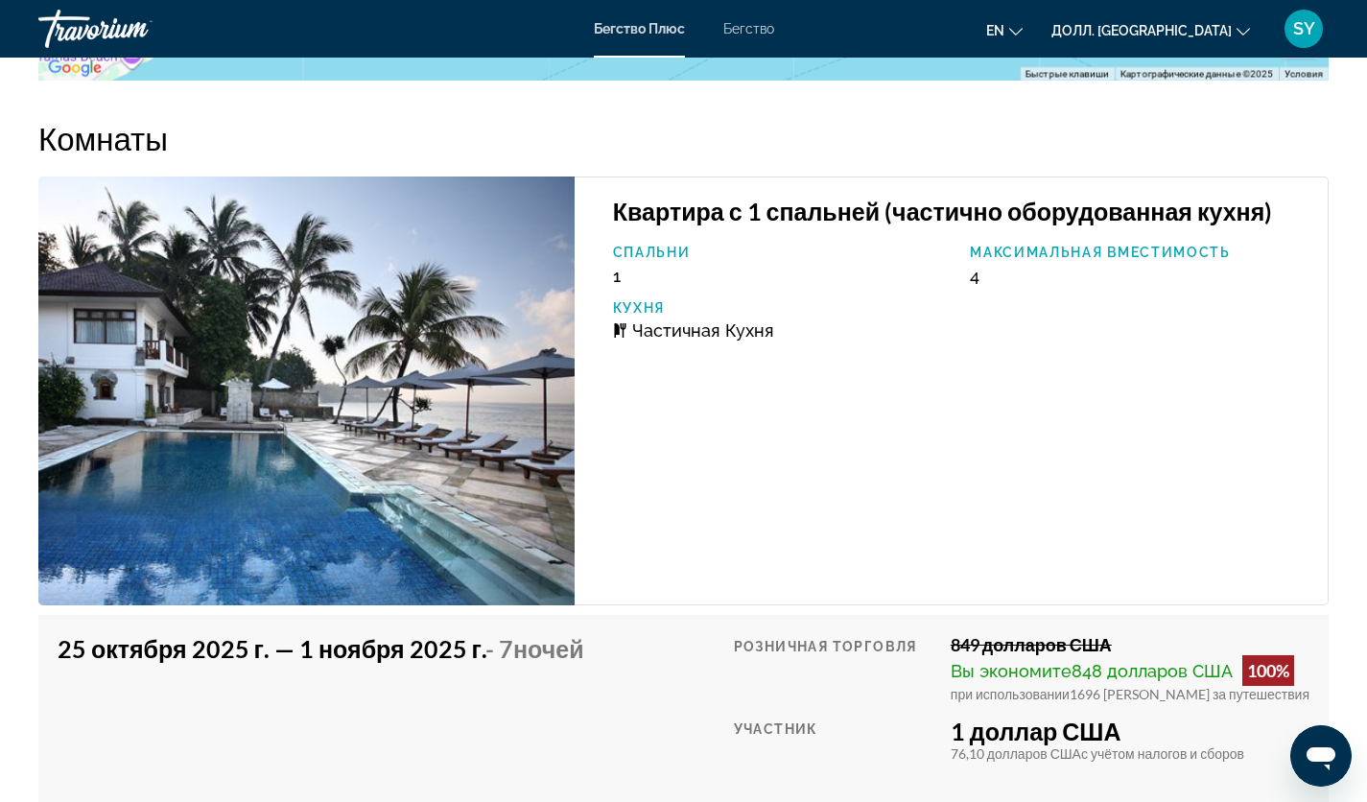
scroll to position [3079, 0]
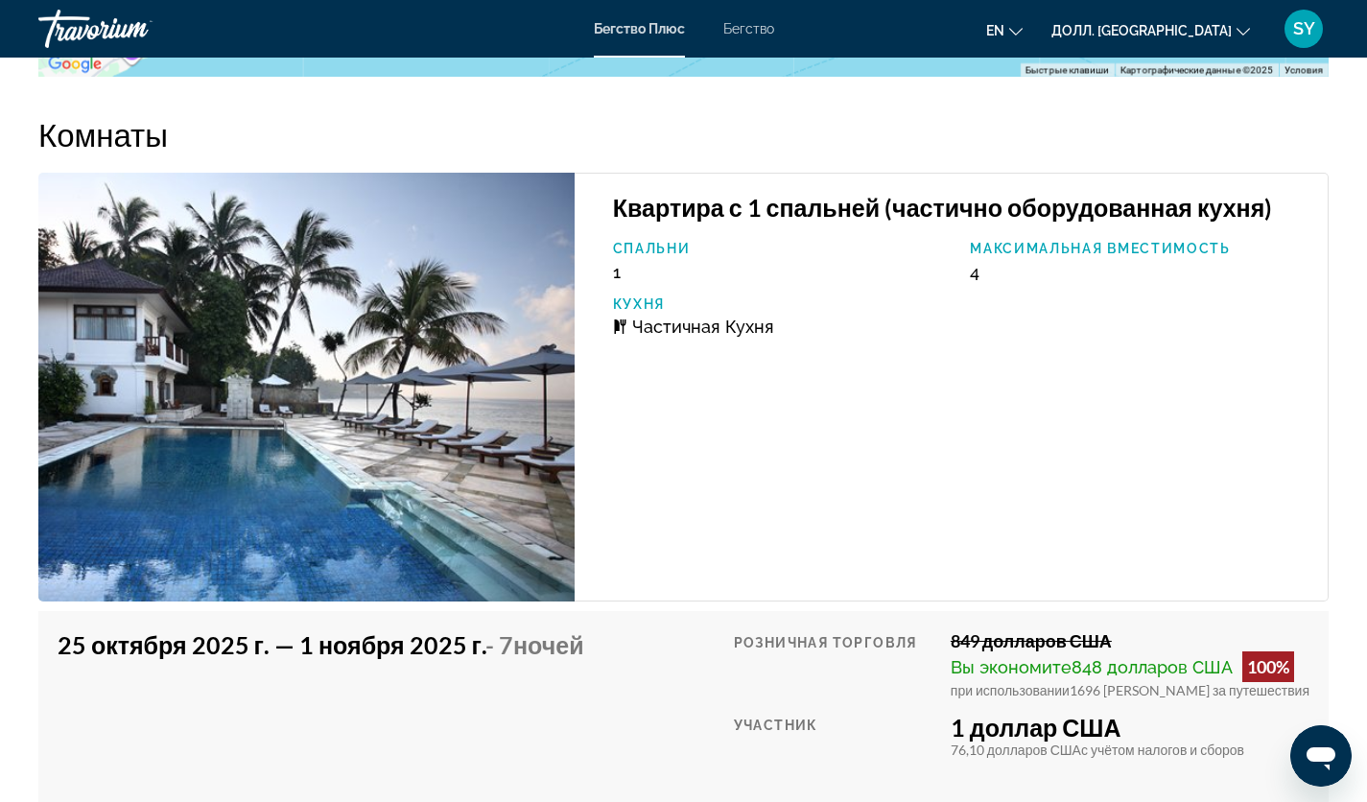
click at [427, 456] on img "Основное содержание" at bounding box center [306, 387] width 536 height 429
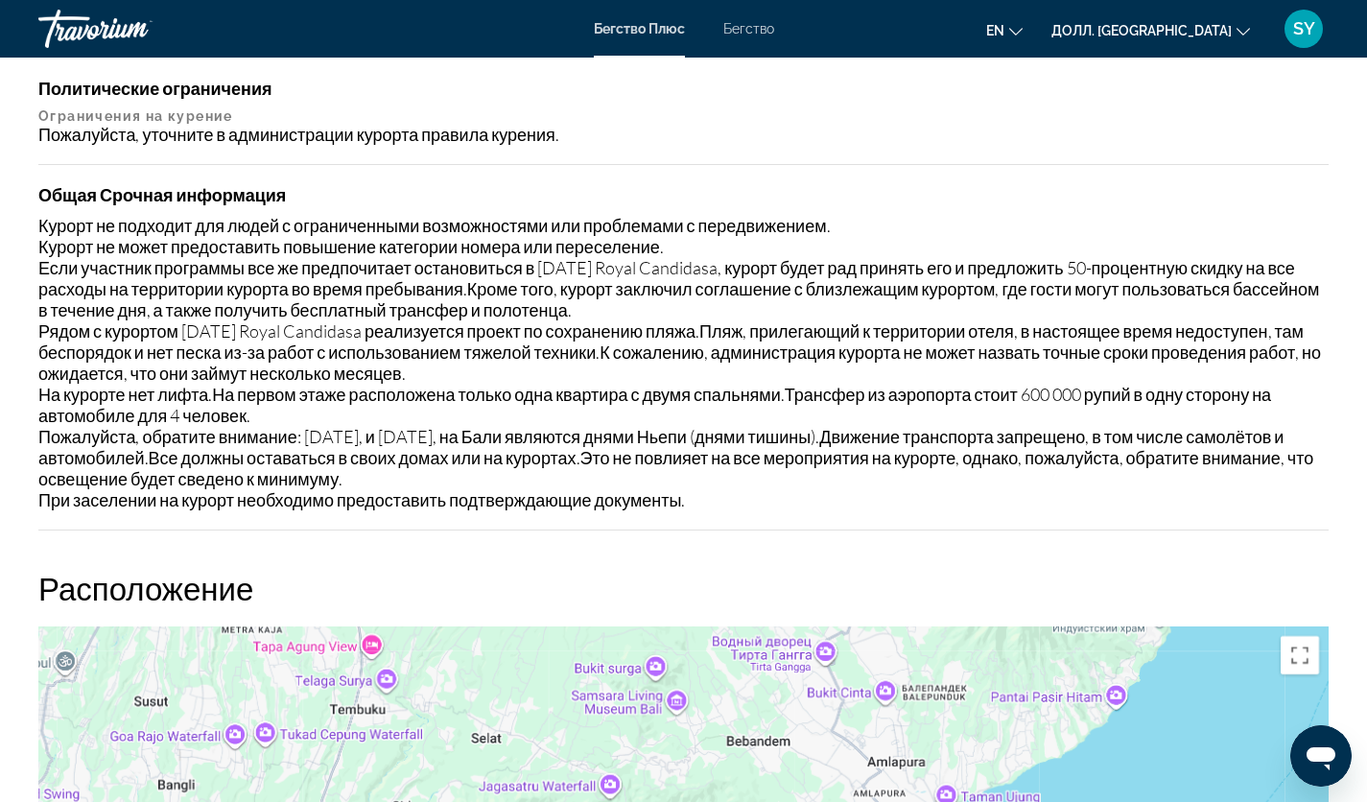
scroll to position [1928, 0]
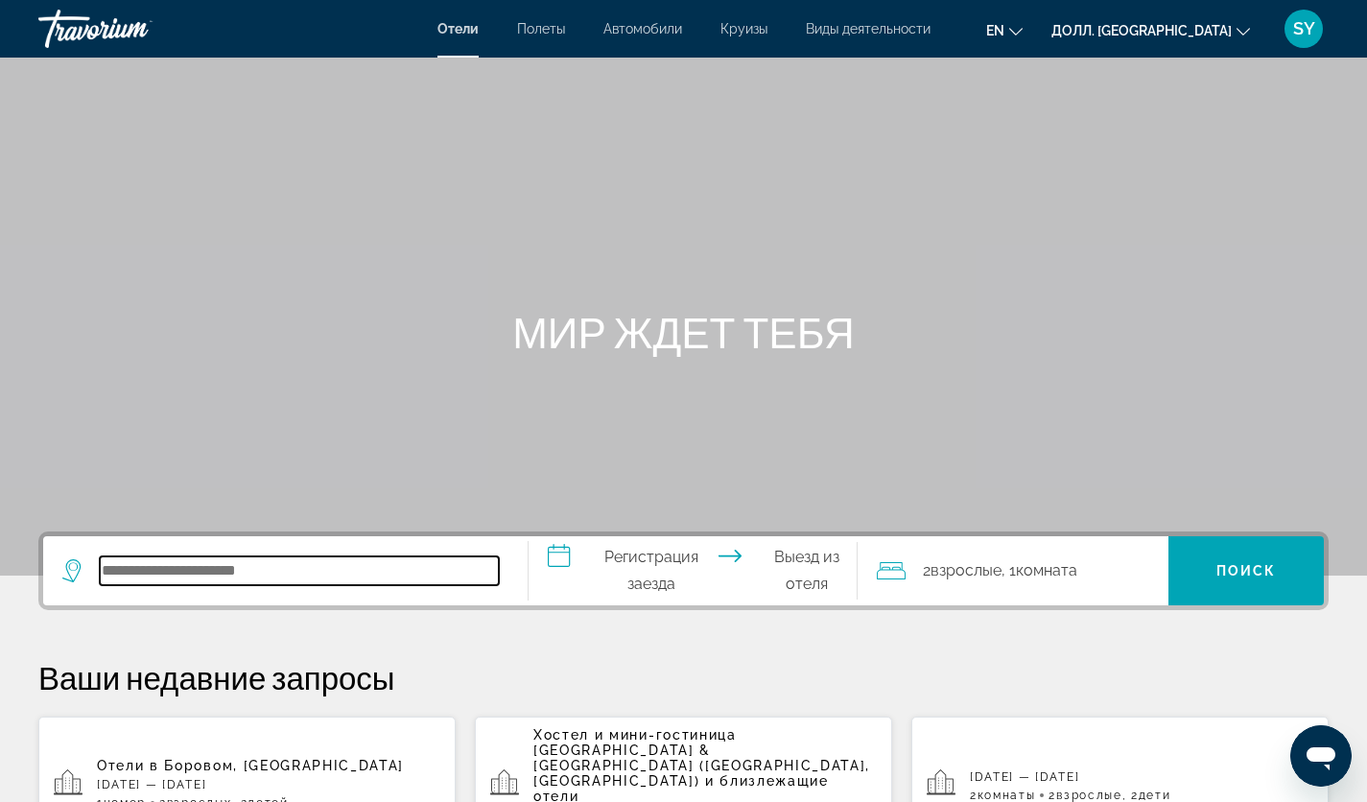
click at [185, 576] on input "Поиск места назначения в отеле" at bounding box center [299, 571] width 399 height 29
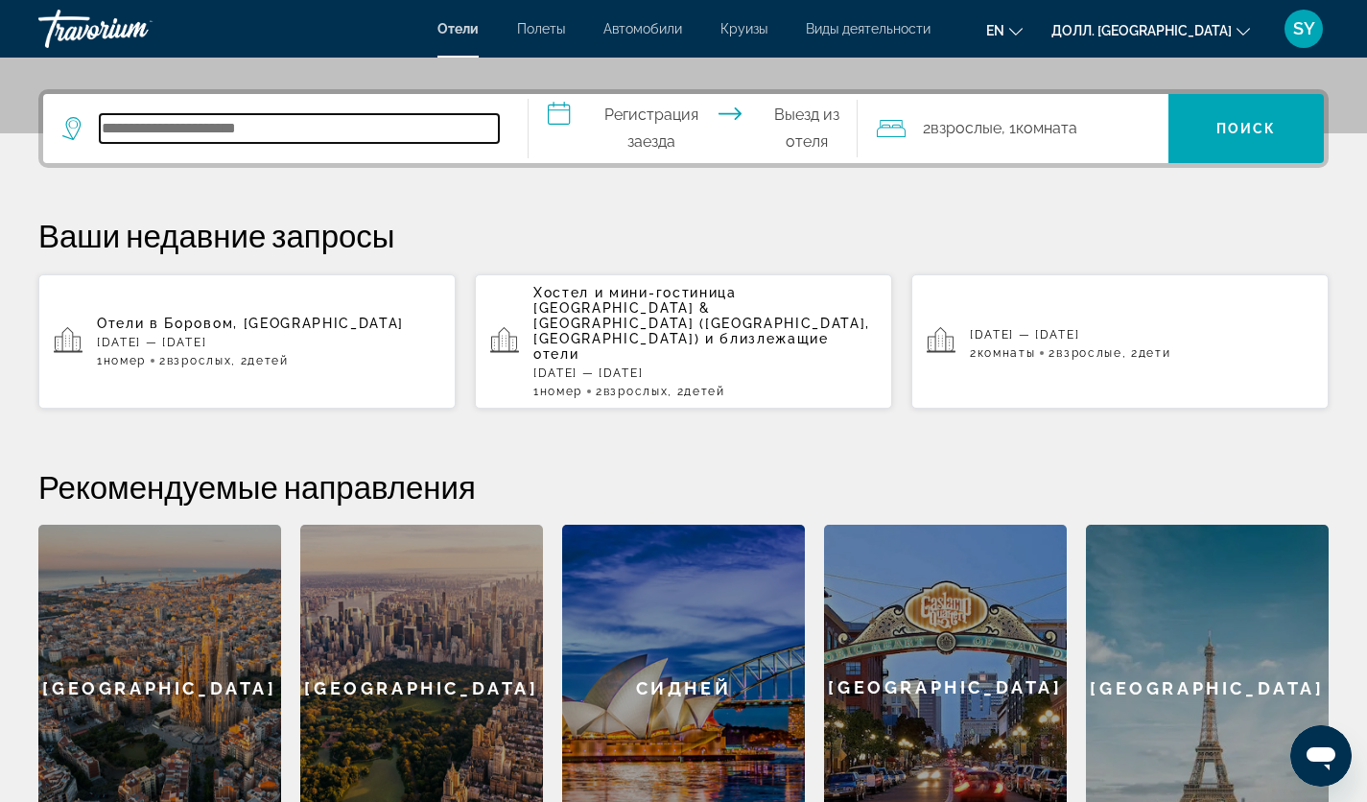
scroll to position [469, 0]
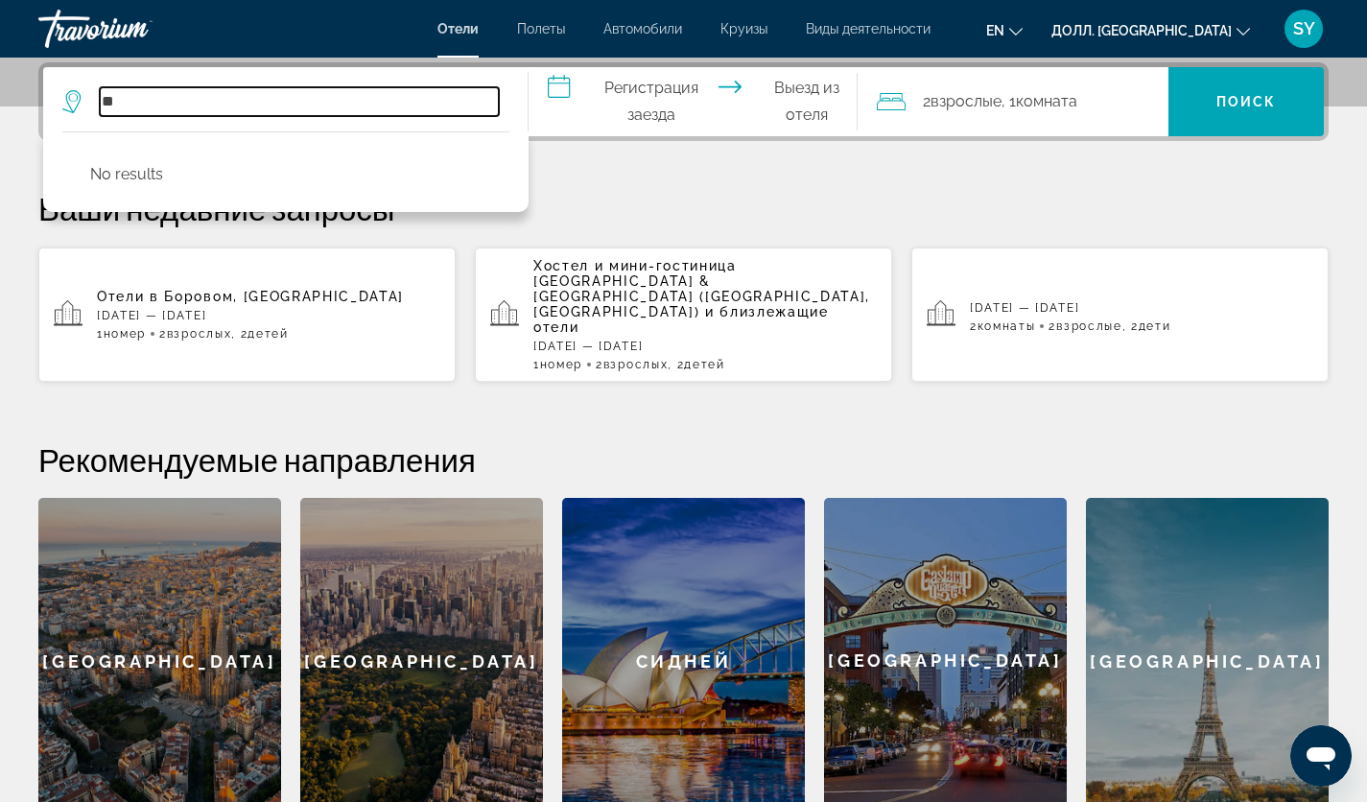
type input "*"
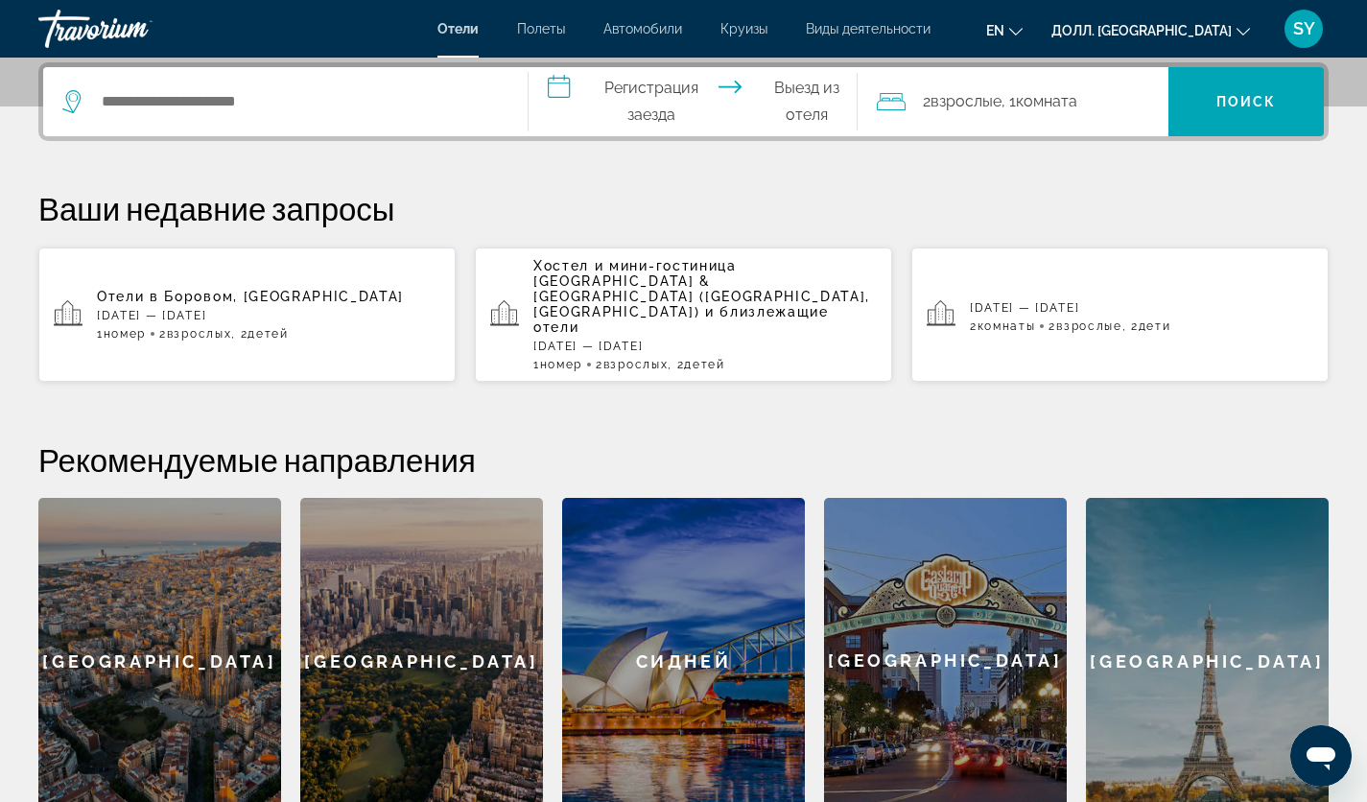
click at [690, 240] on div "Ваши недавние запросы Отели в Боровом, Казахстан Вс, 16 ноября — сб, 22 ноября …" at bounding box center [683, 286] width 1291 height 194
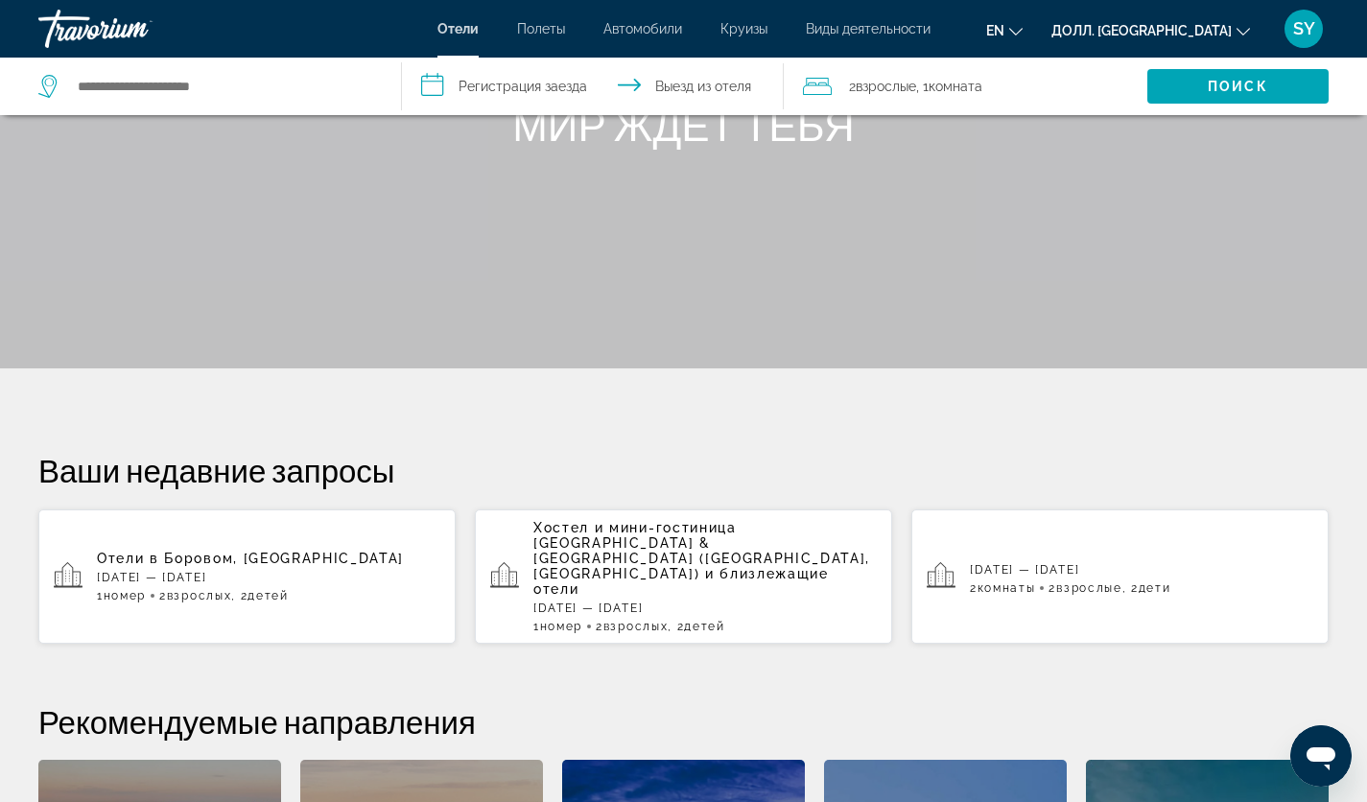
scroll to position [0, 0]
